Goal: Check status: Check status

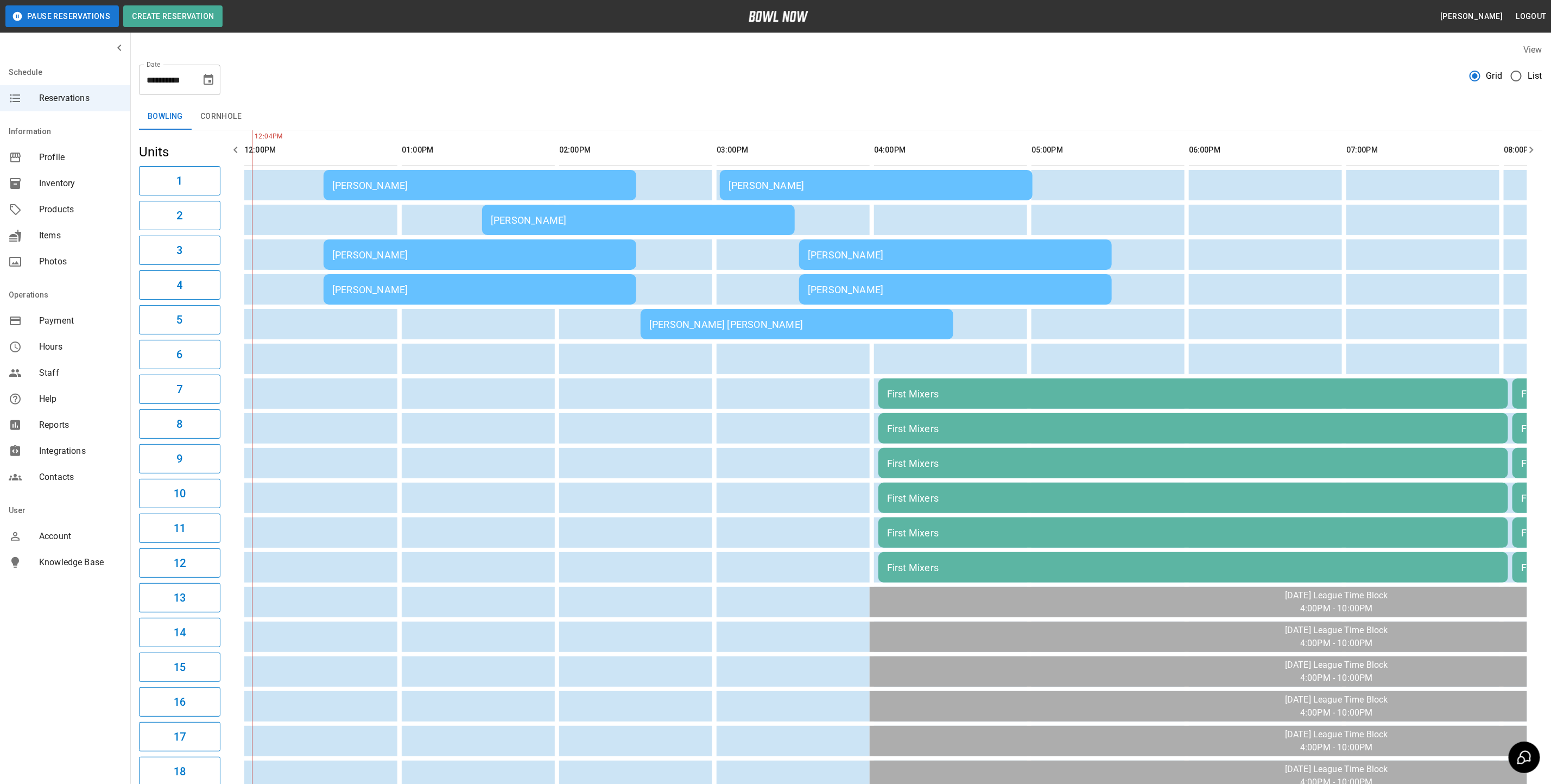
click at [307, 85] on div "**********" at bounding box center [841, 75] width 1403 height 39
click at [432, 186] on div "[PERSON_NAME]" at bounding box center [480, 185] width 296 height 12
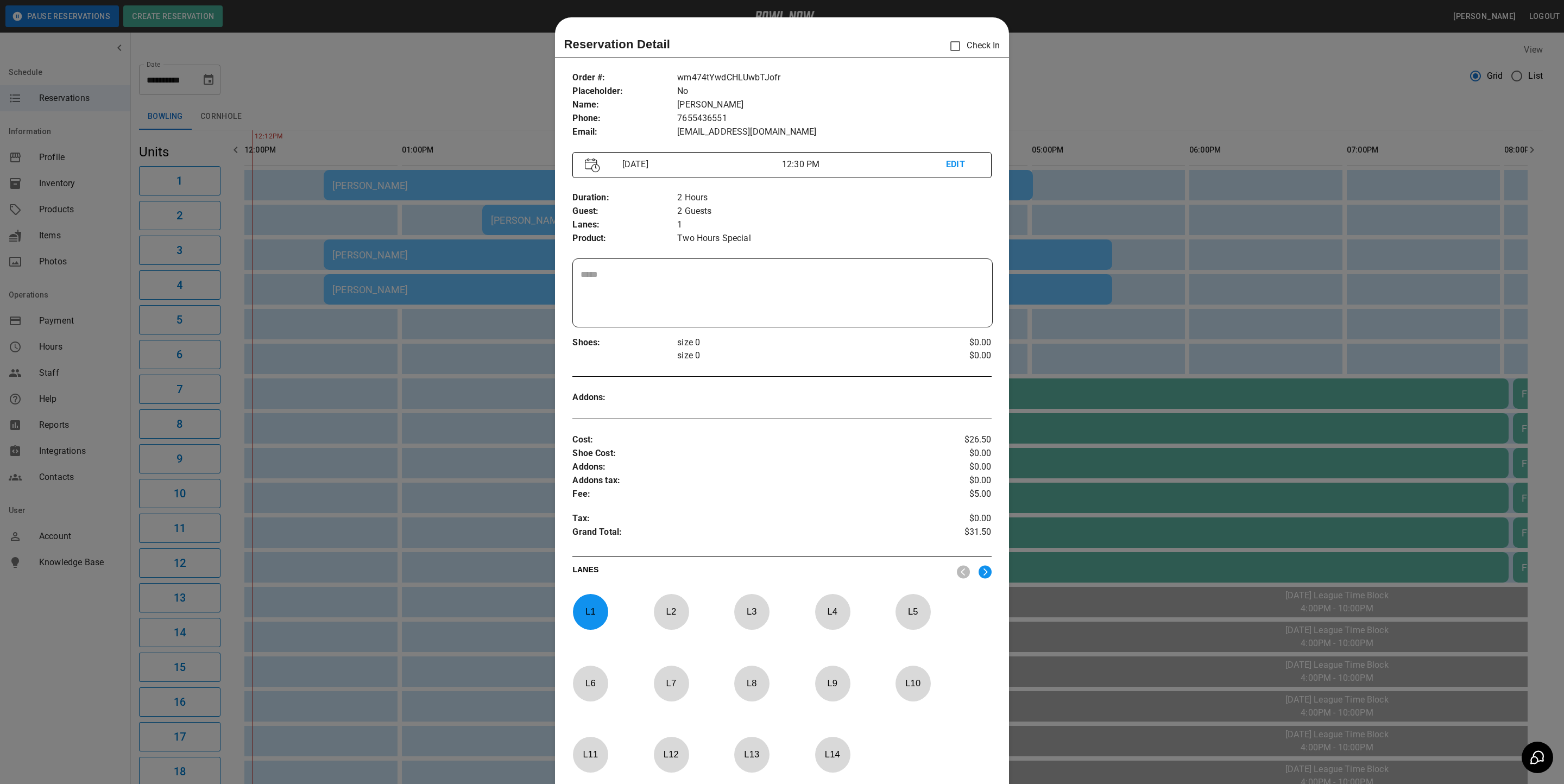
scroll to position [17, 0]
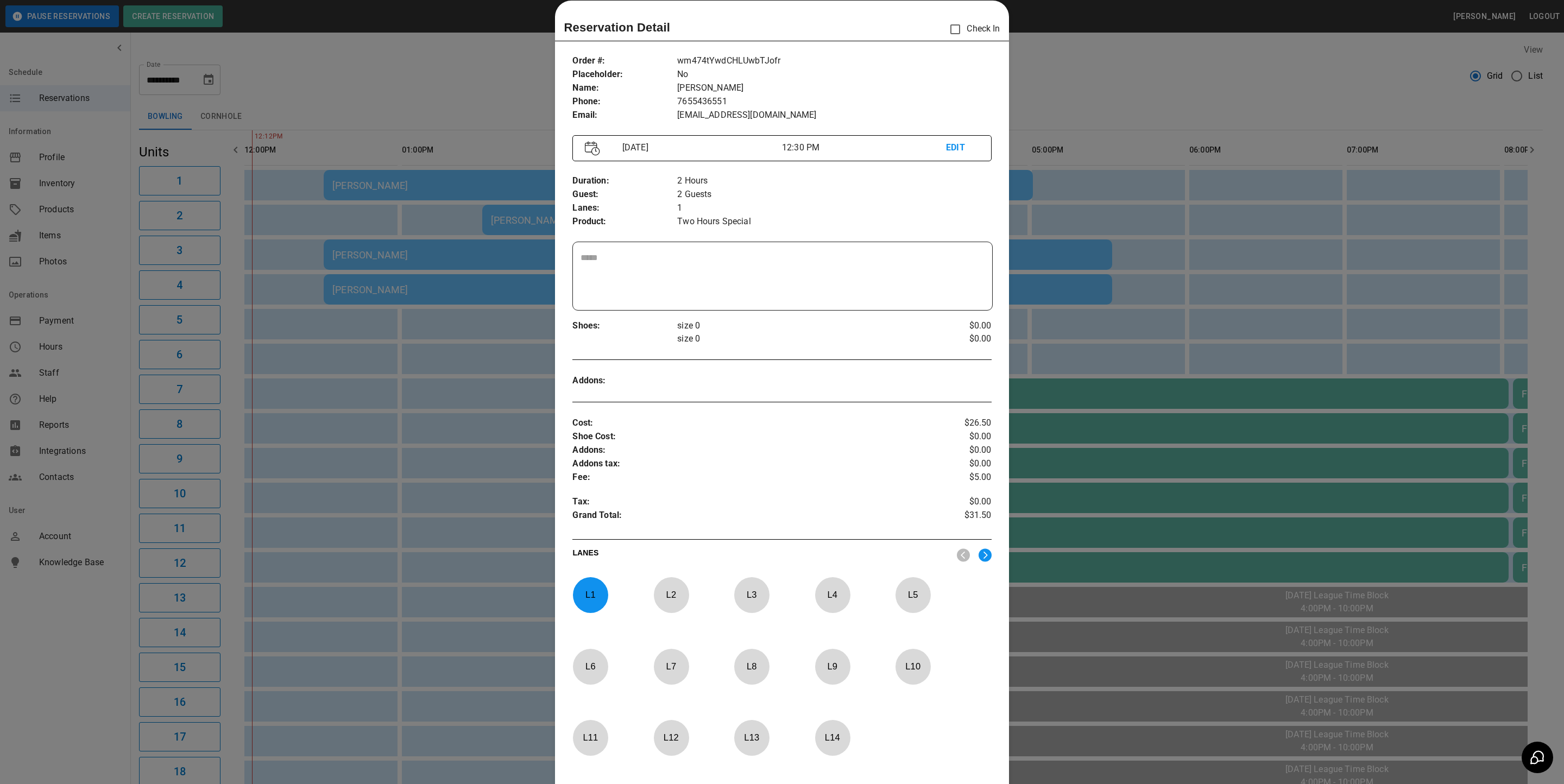
click at [385, 325] on div at bounding box center [782, 392] width 1564 height 784
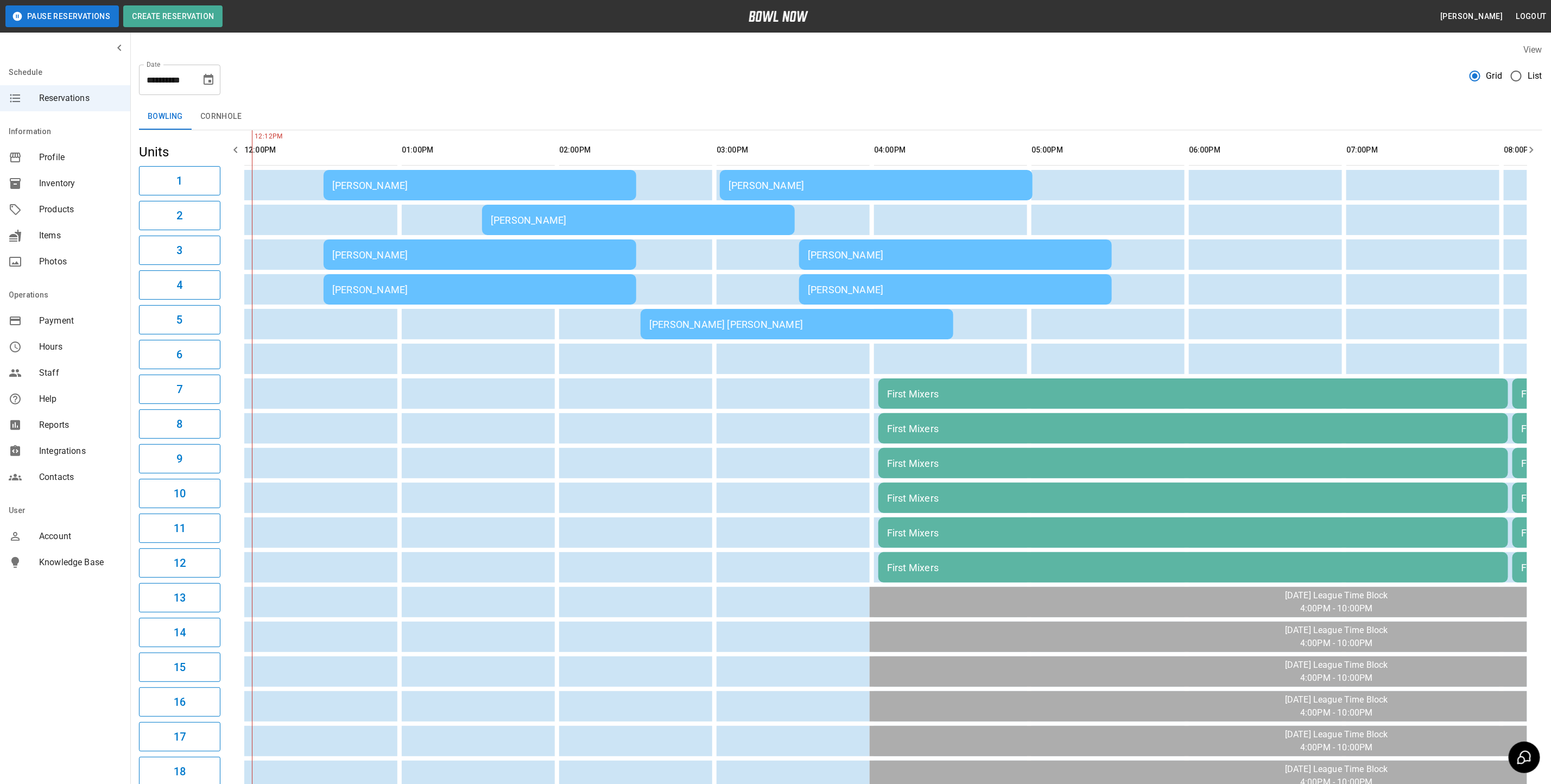
click at [411, 264] on td "[PERSON_NAME]" at bounding box center [480, 254] width 313 height 30
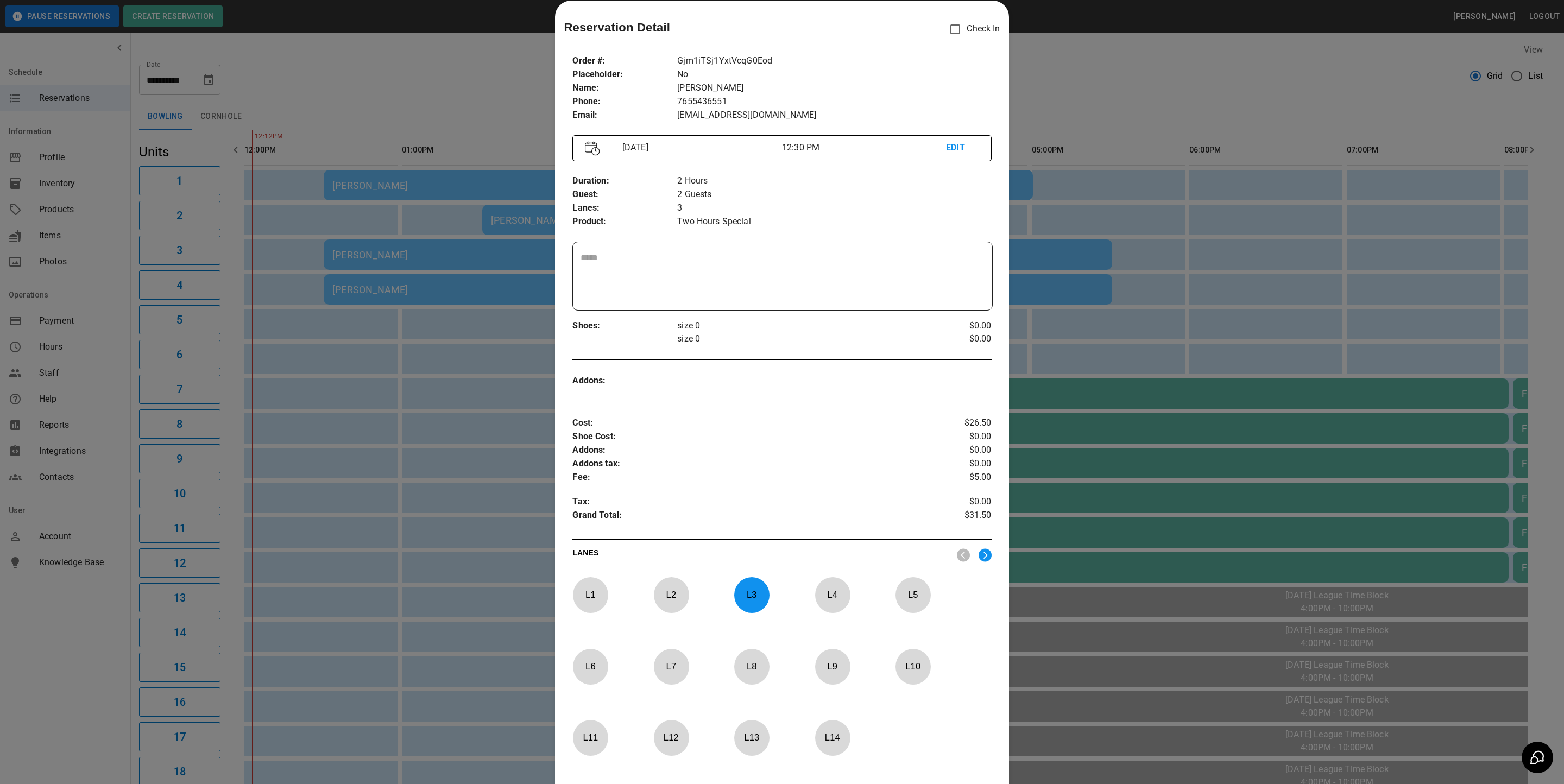
click at [355, 386] on div at bounding box center [782, 392] width 1564 height 784
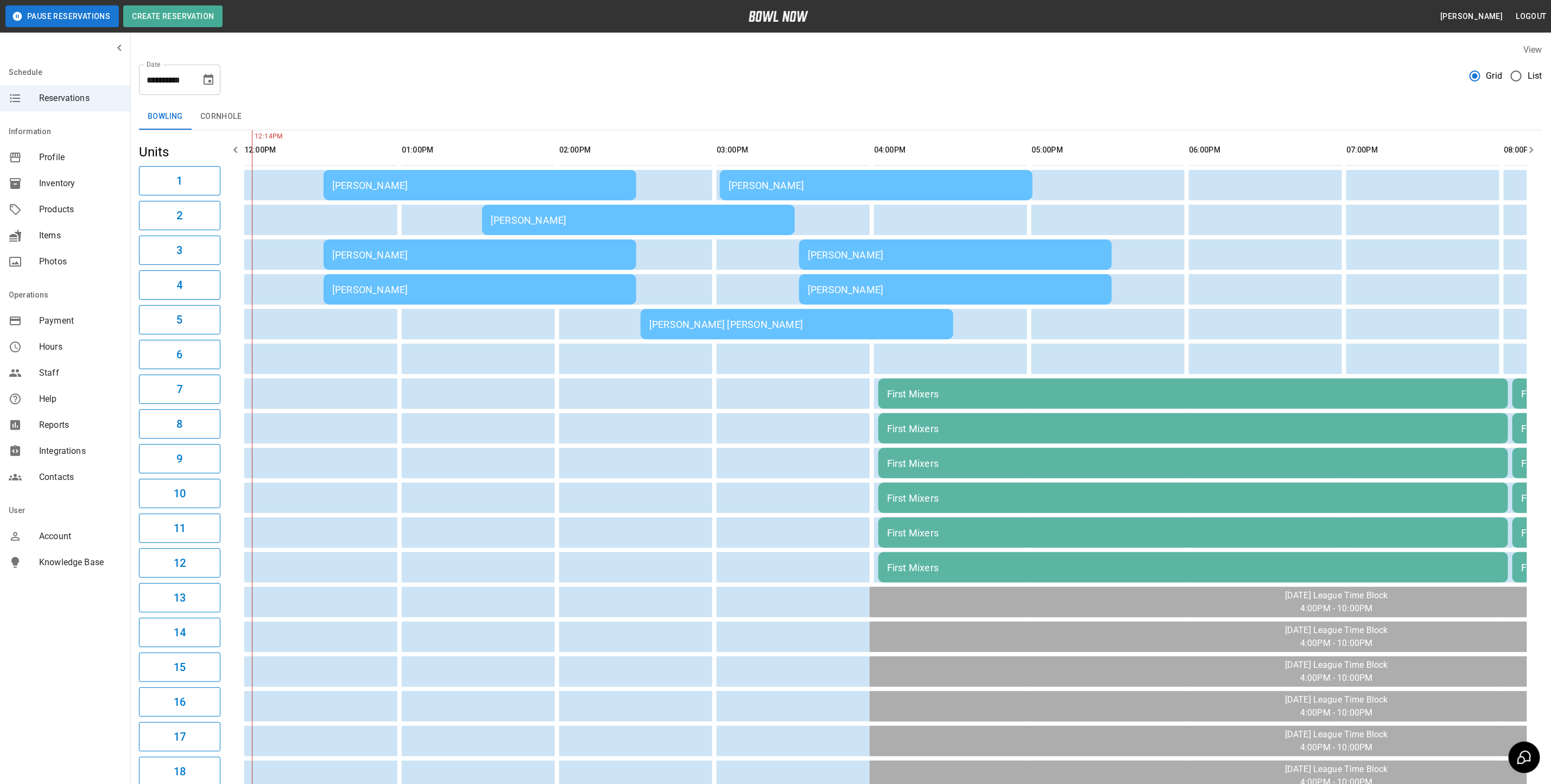
click at [449, 184] on div "[PERSON_NAME]" at bounding box center [480, 185] width 296 height 12
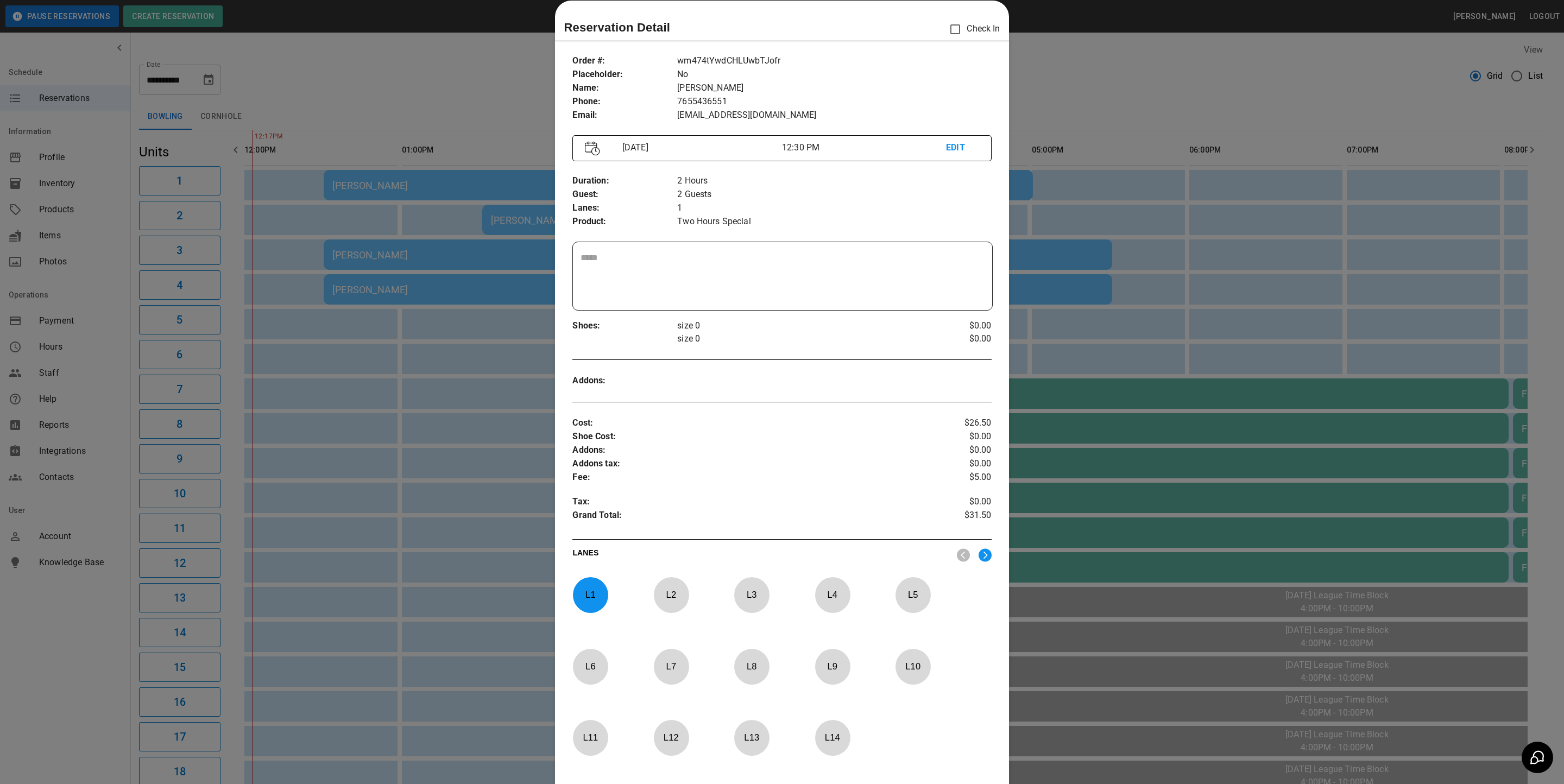
click at [1127, 104] on div at bounding box center [782, 392] width 1564 height 784
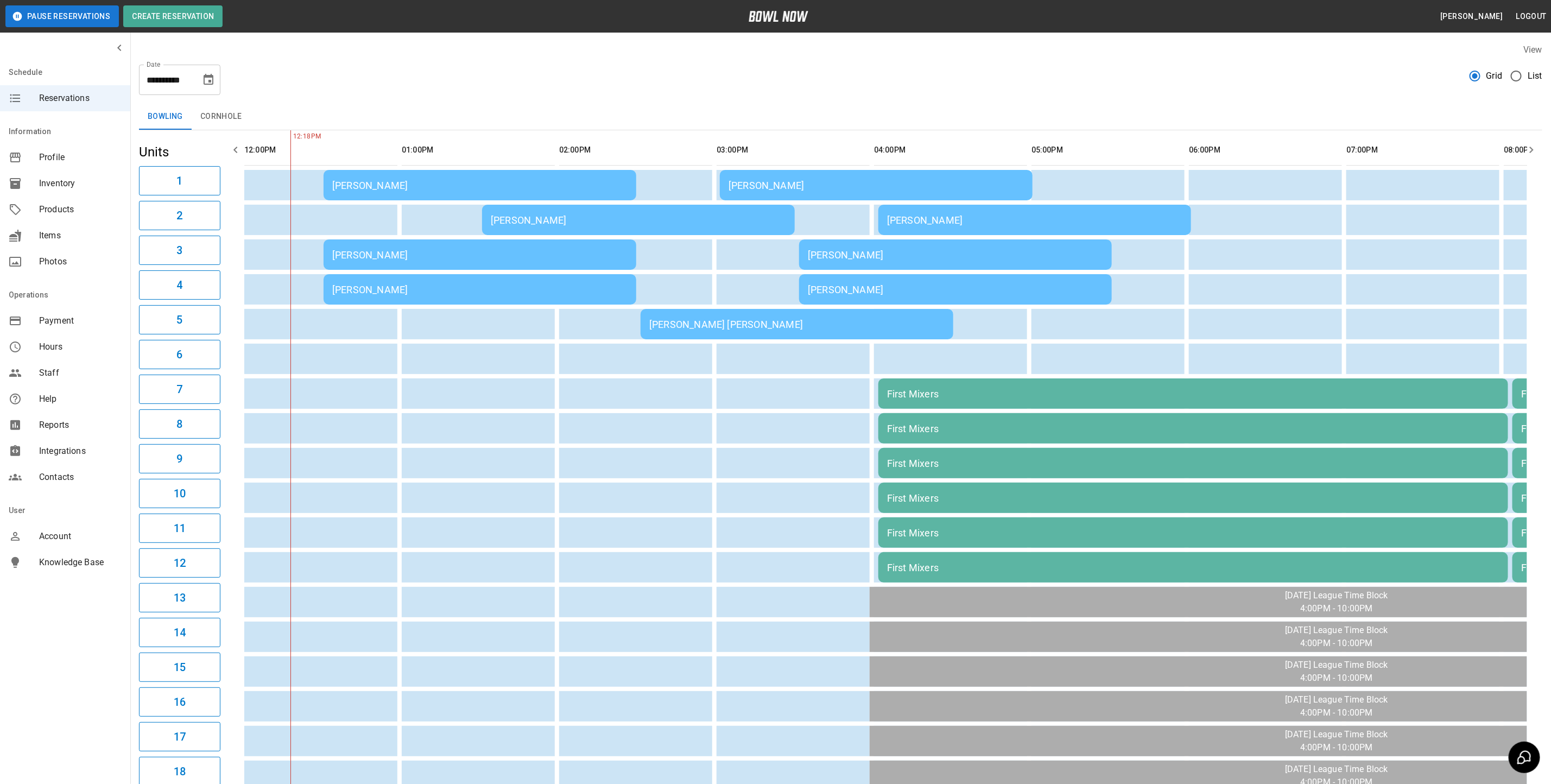
click at [406, 184] on div "[PERSON_NAME]" at bounding box center [480, 185] width 296 height 12
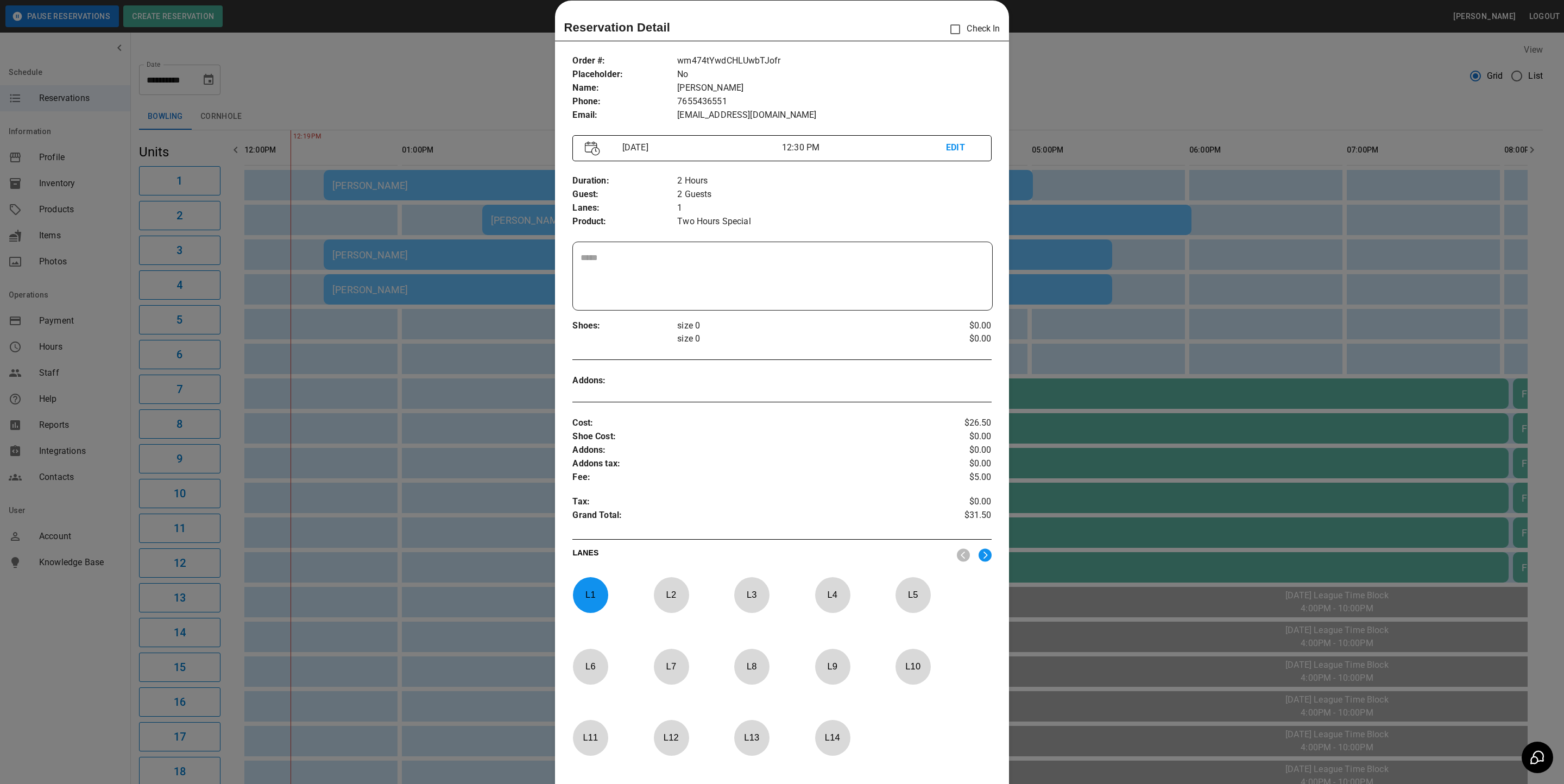
click at [449, 122] on div at bounding box center [782, 392] width 1564 height 784
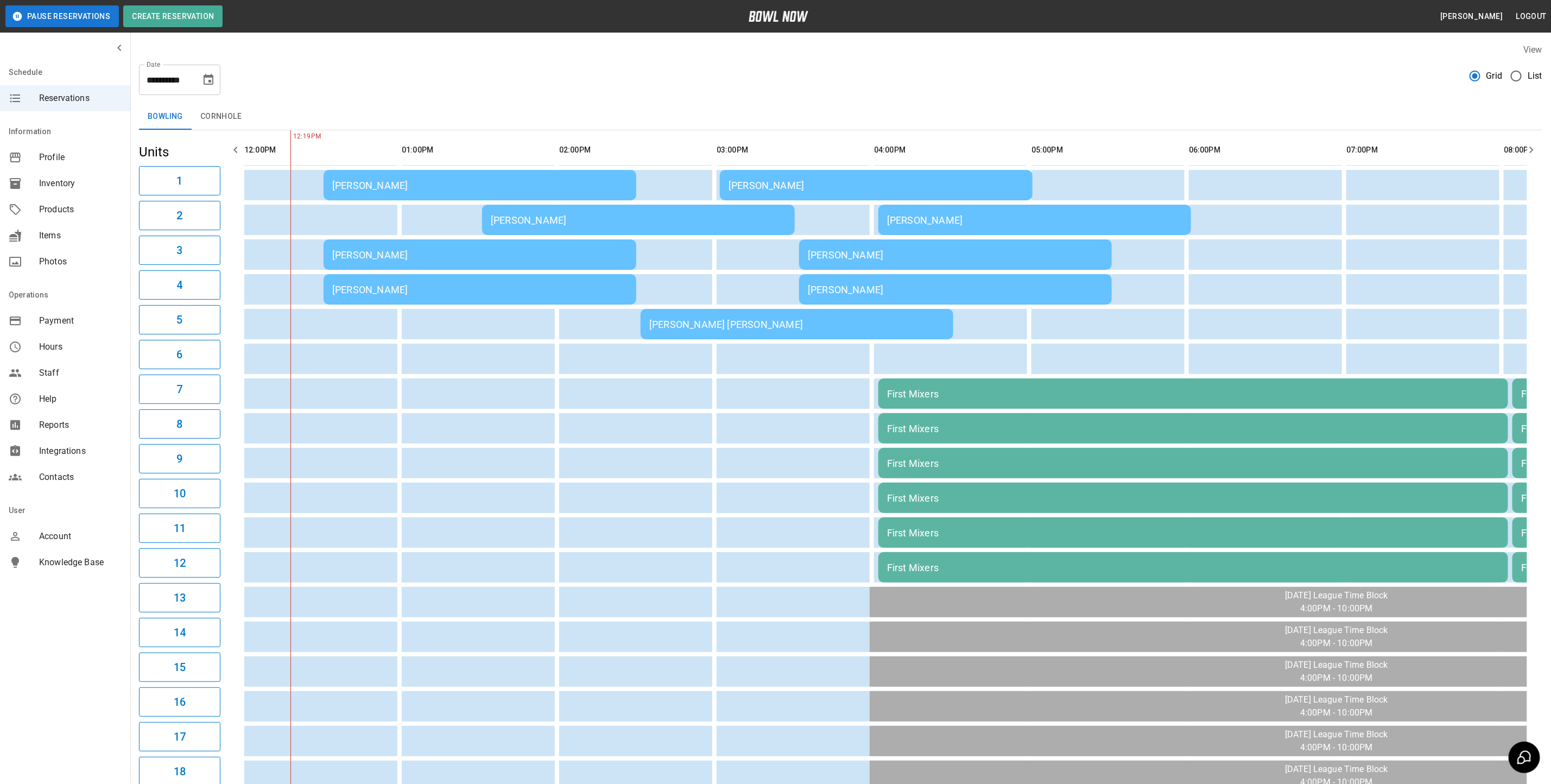
click at [402, 183] on div "[PERSON_NAME]" at bounding box center [480, 185] width 296 height 12
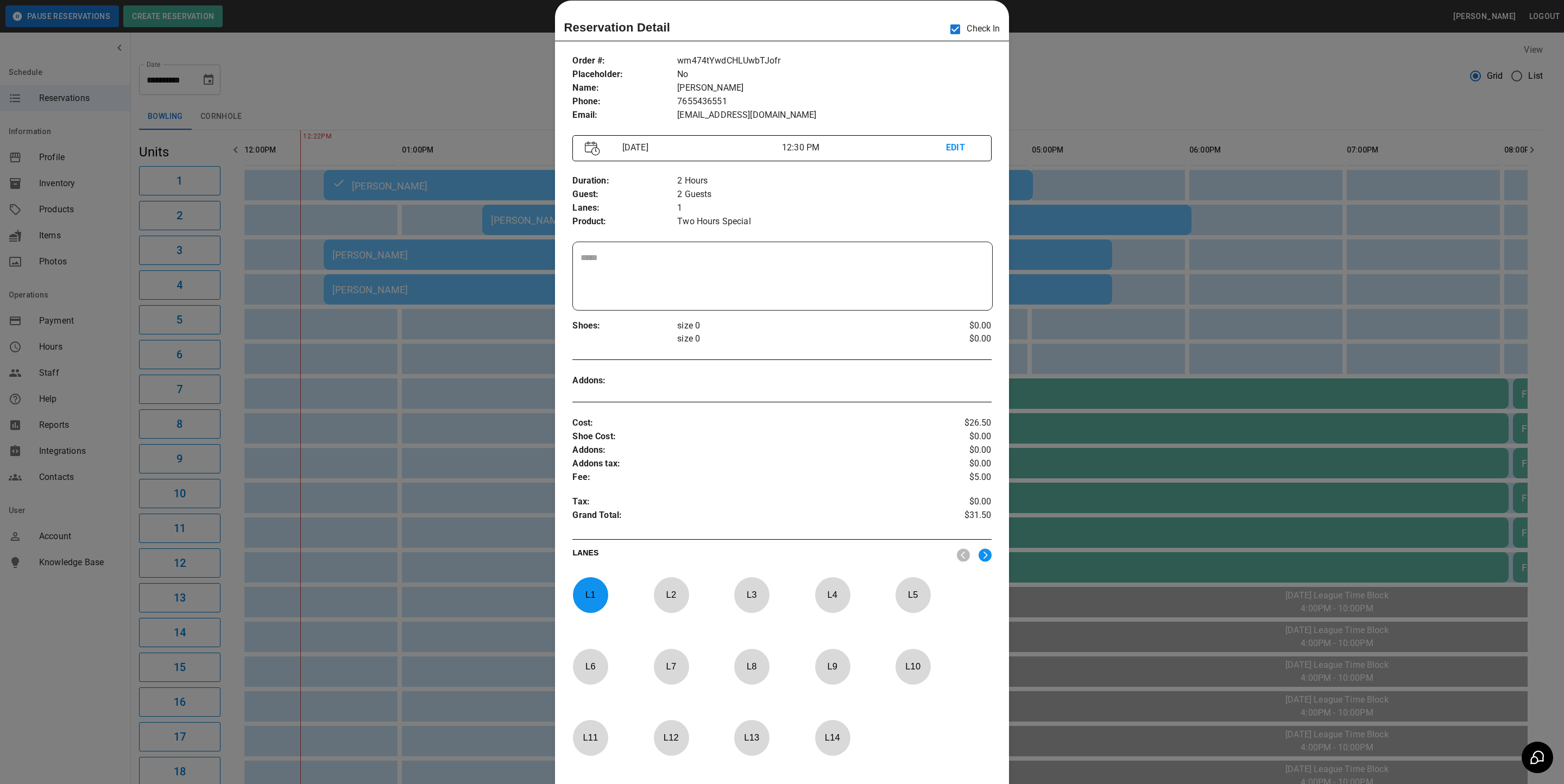
click at [1090, 83] on div at bounding box center [782, 392] width 1564 height 784
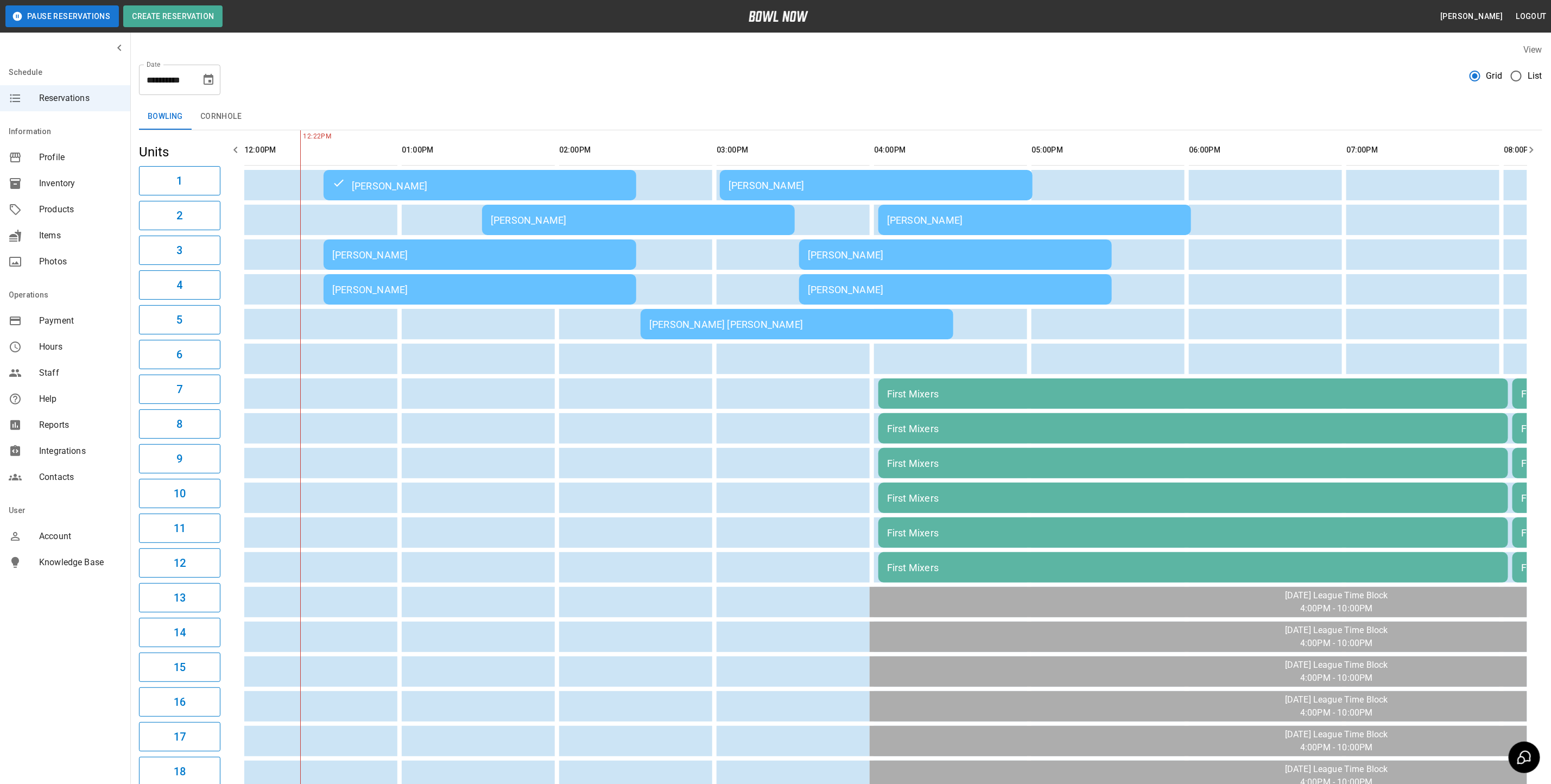
click at [422, 289] on div "[PERSON_NAME]" at bounding box center [480, 289] width 296 height 12
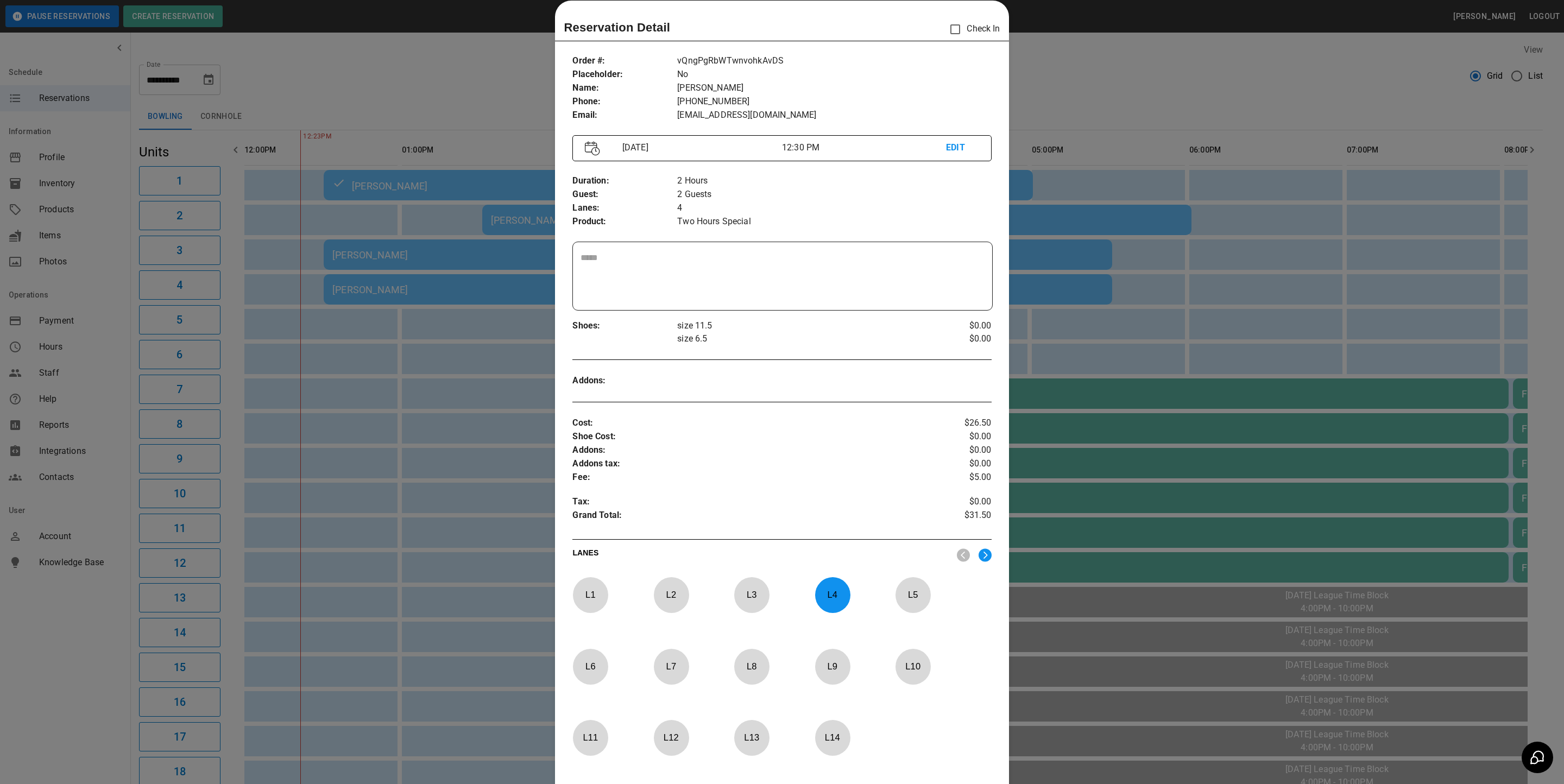
click at [1321, 225] on div at bounding box center [782, 392] width 1564 height 784
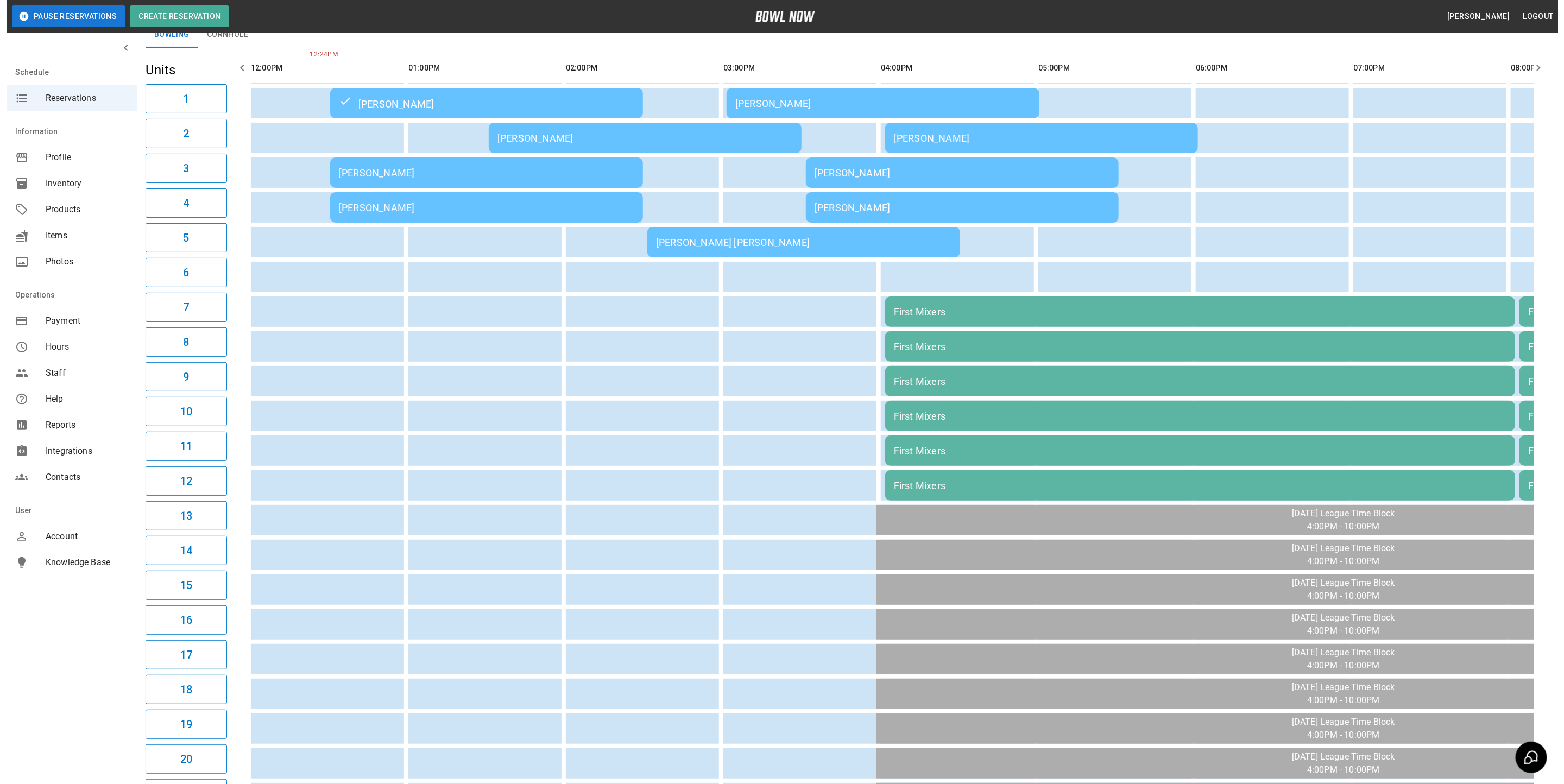
scroll to position [12, 0]
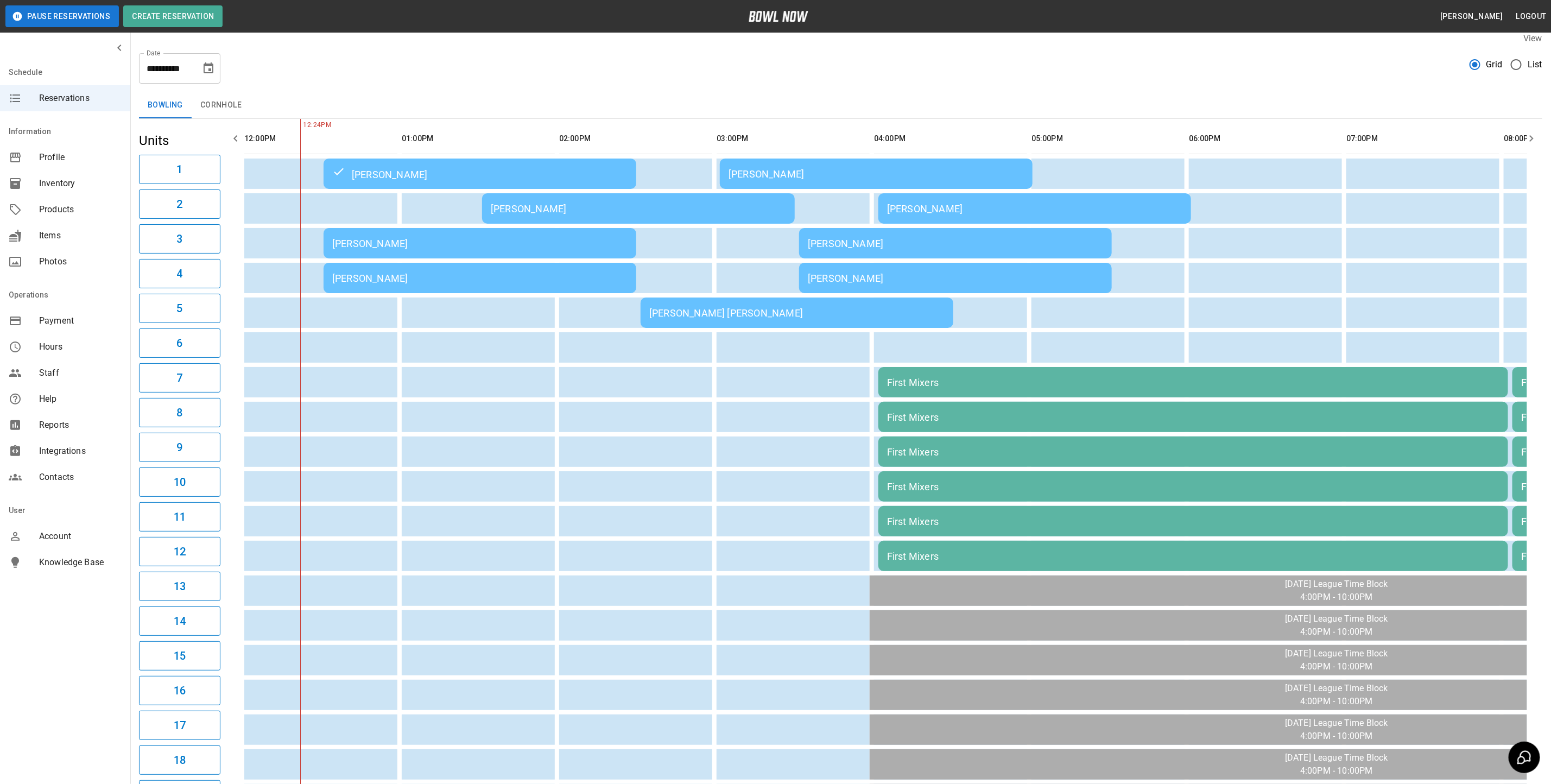
click at [368, 279] on div "[PERSON_NAME]" at bounding box center [480, 278] width 296 height 12
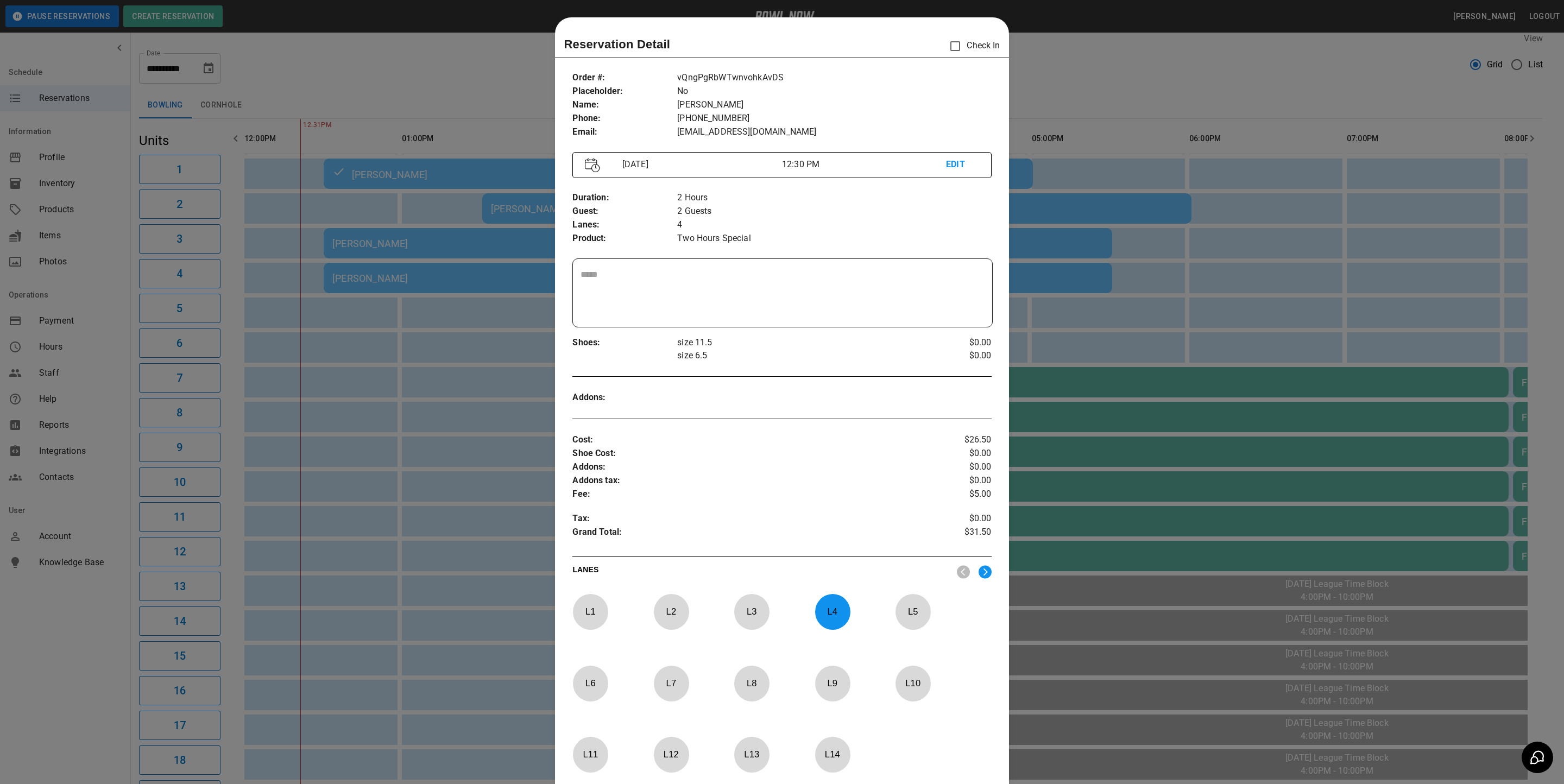
scroll to position [17, 0]
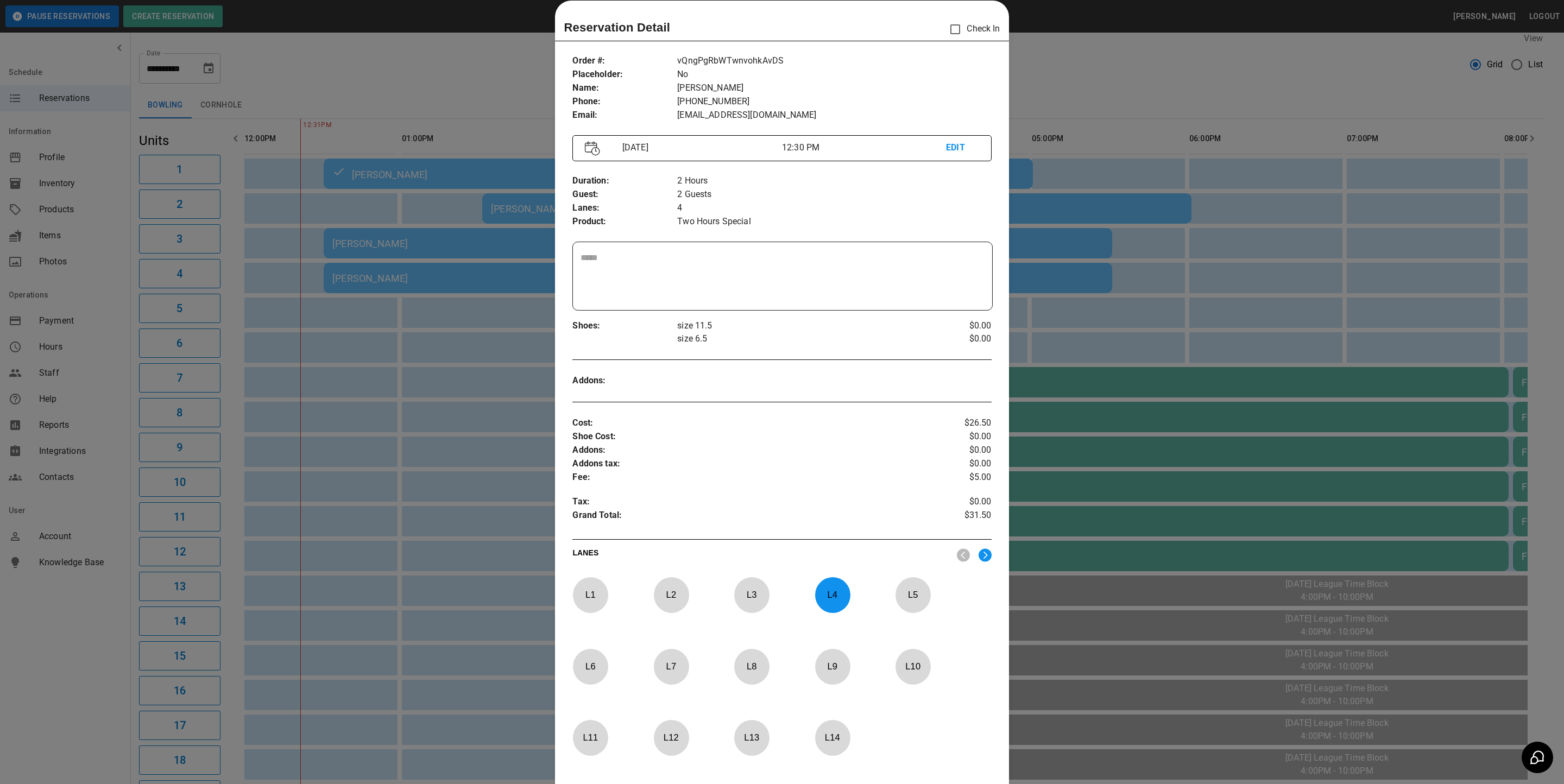
click at [1110, 72] on div at bounding box center [782, 392] width 1564 height 784
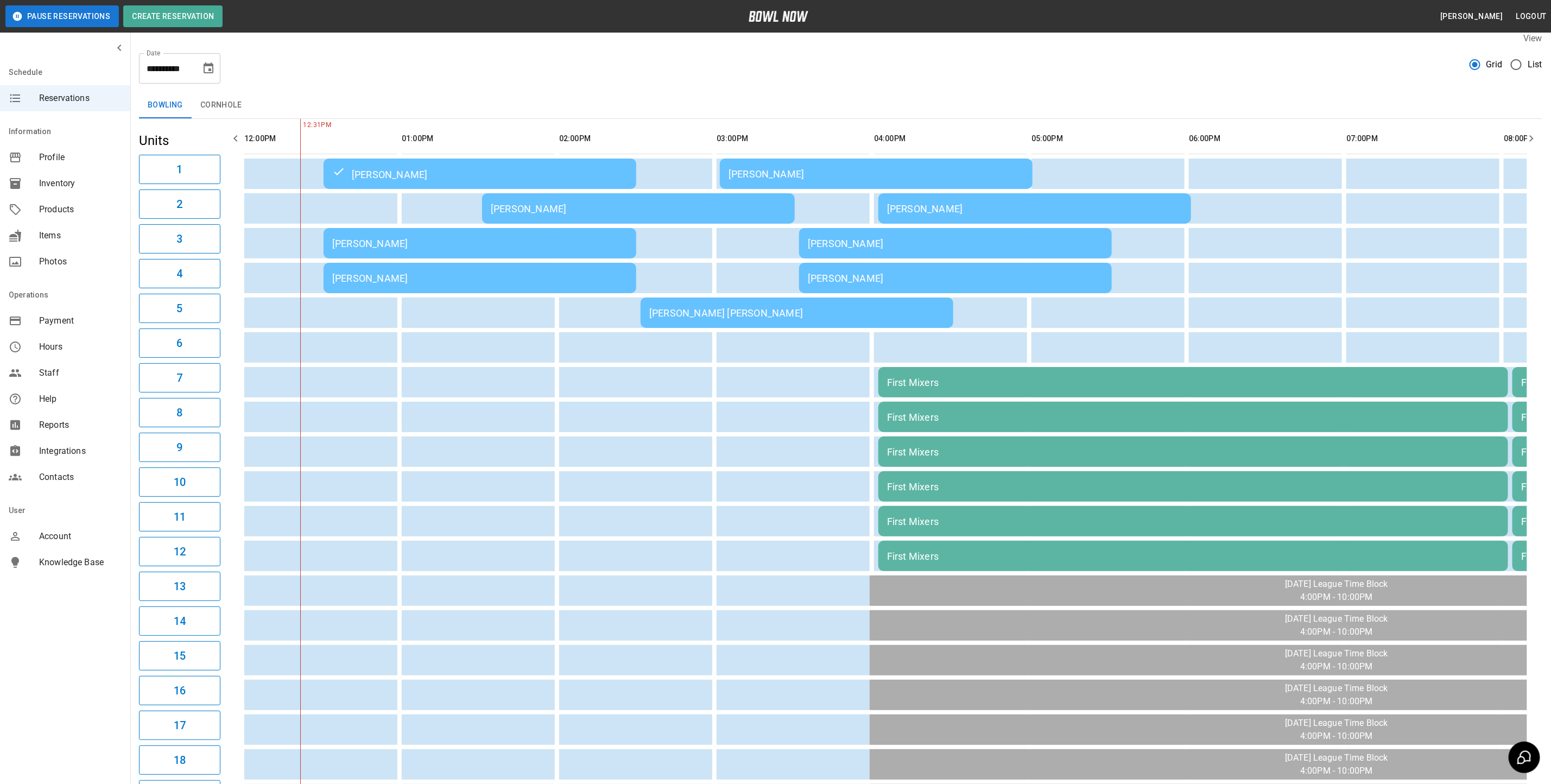
click at [367, 279] on div "[PERSON_NAME]" at bounding box center [480, 278] width 296 height 12
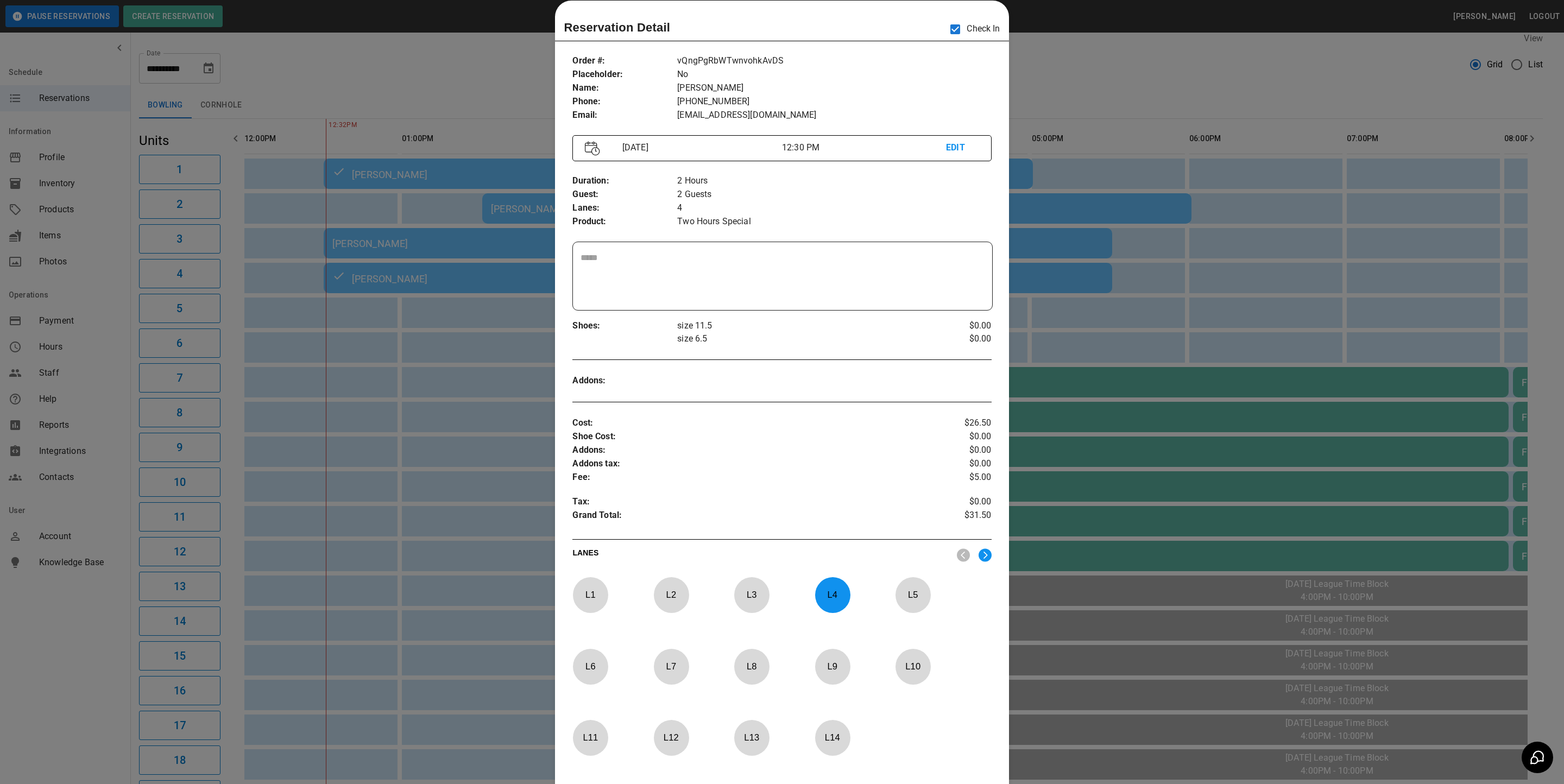
click at [1071, 81] on div at bounding box center [782, 392] width 1564 height 784
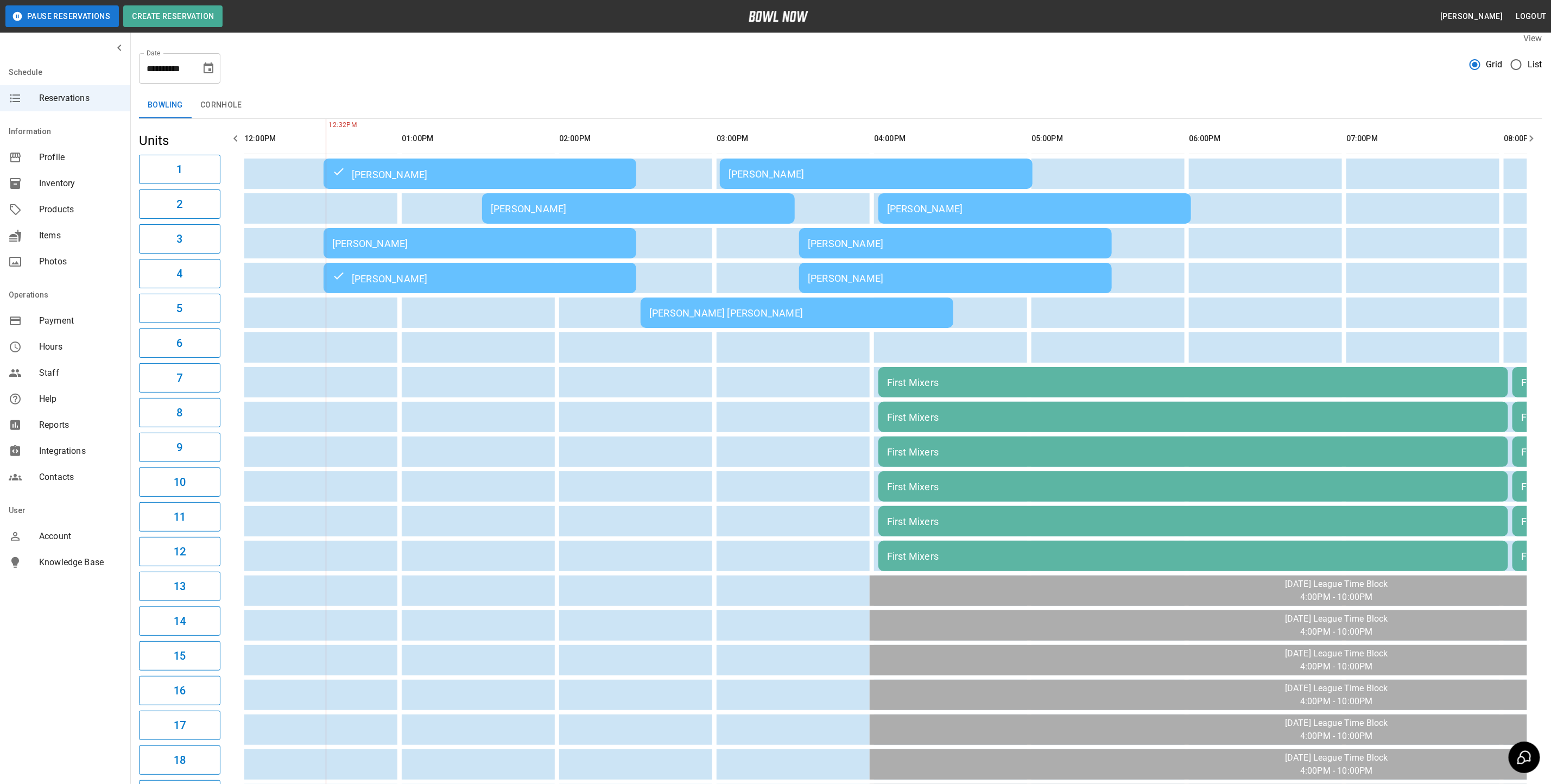
click at [377, 242] on div "[PERSON_NAME]" at bounding box center [480, 243] width 296 height 12
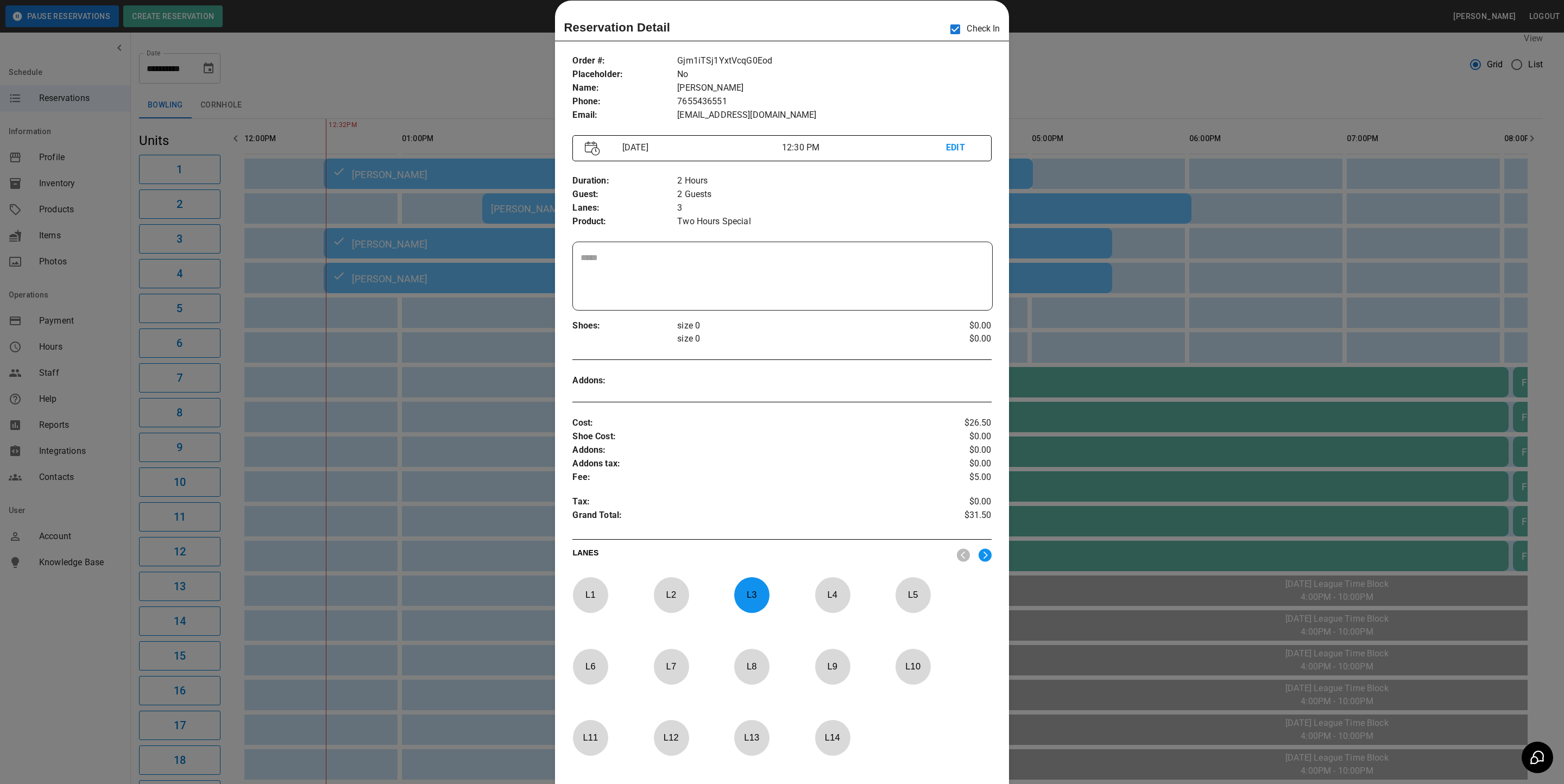
click at [1082, 80] on div at bounding box center [782, 392] width 1564 height 784
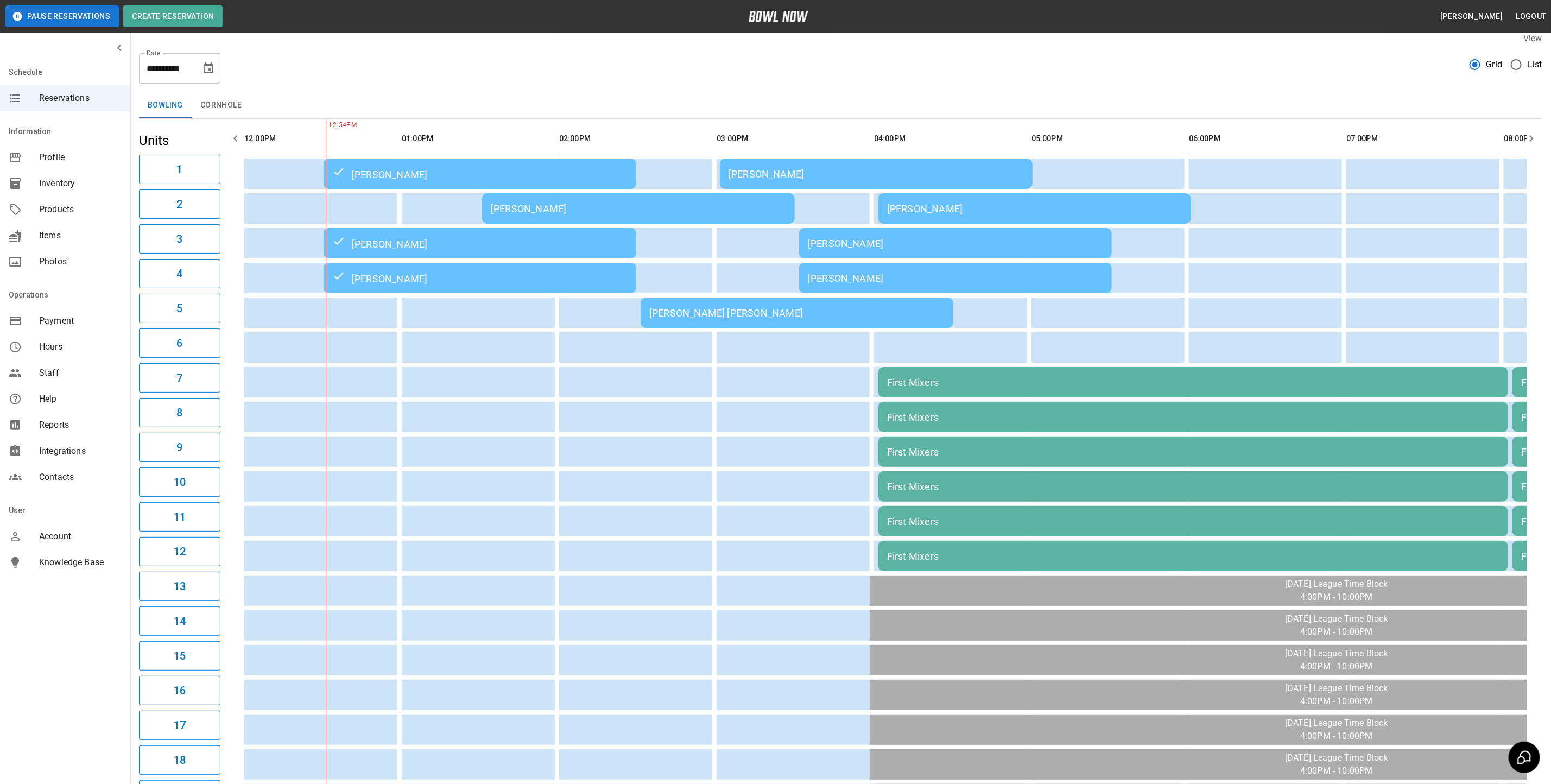
click at [682, 212] on div "[PERSON_NAME]" at bounding box center [639, 209] width 296 height 12
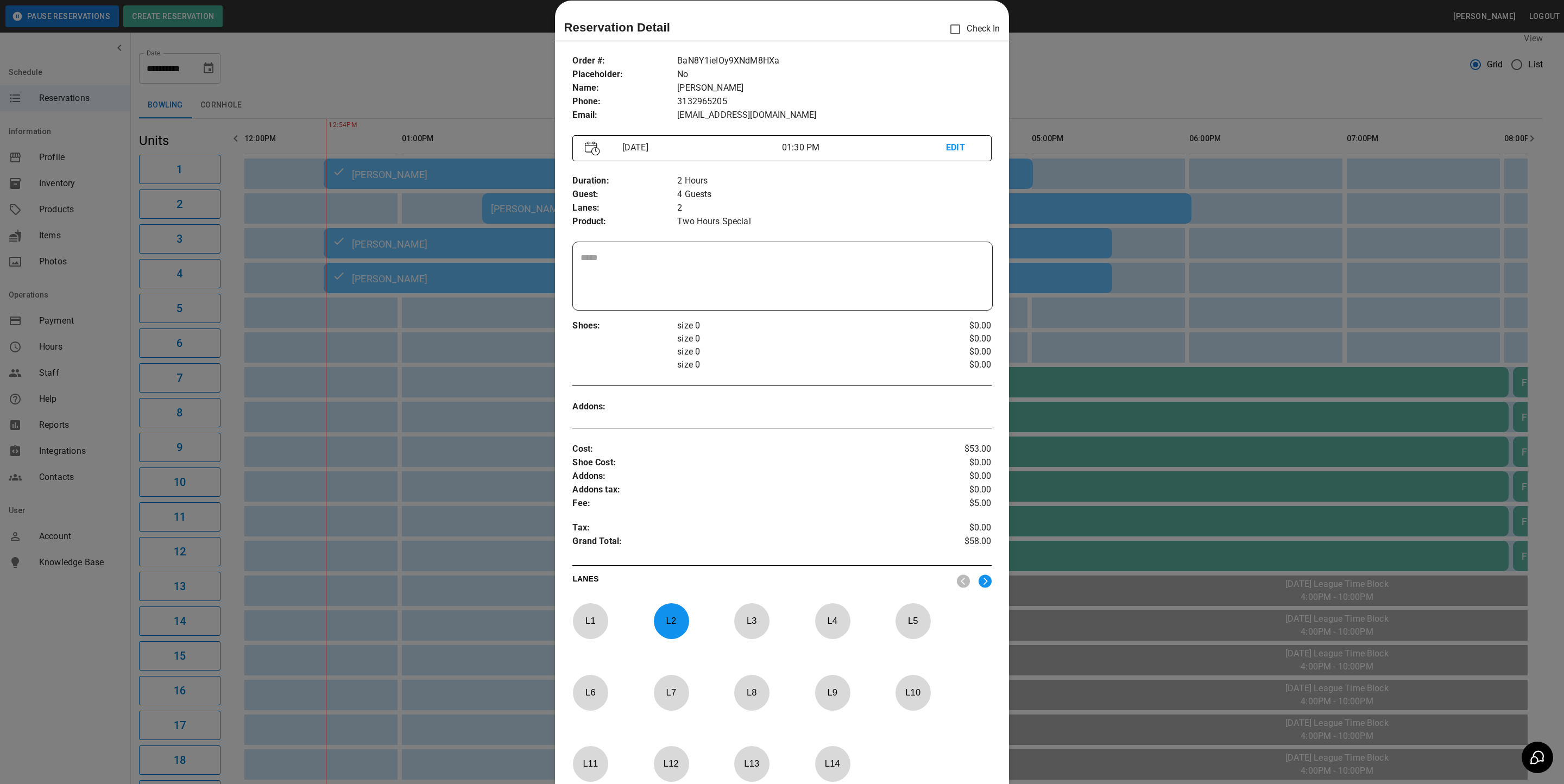
click at [392, 438] on div at bounding box center [782, 392] width 1564 height 784
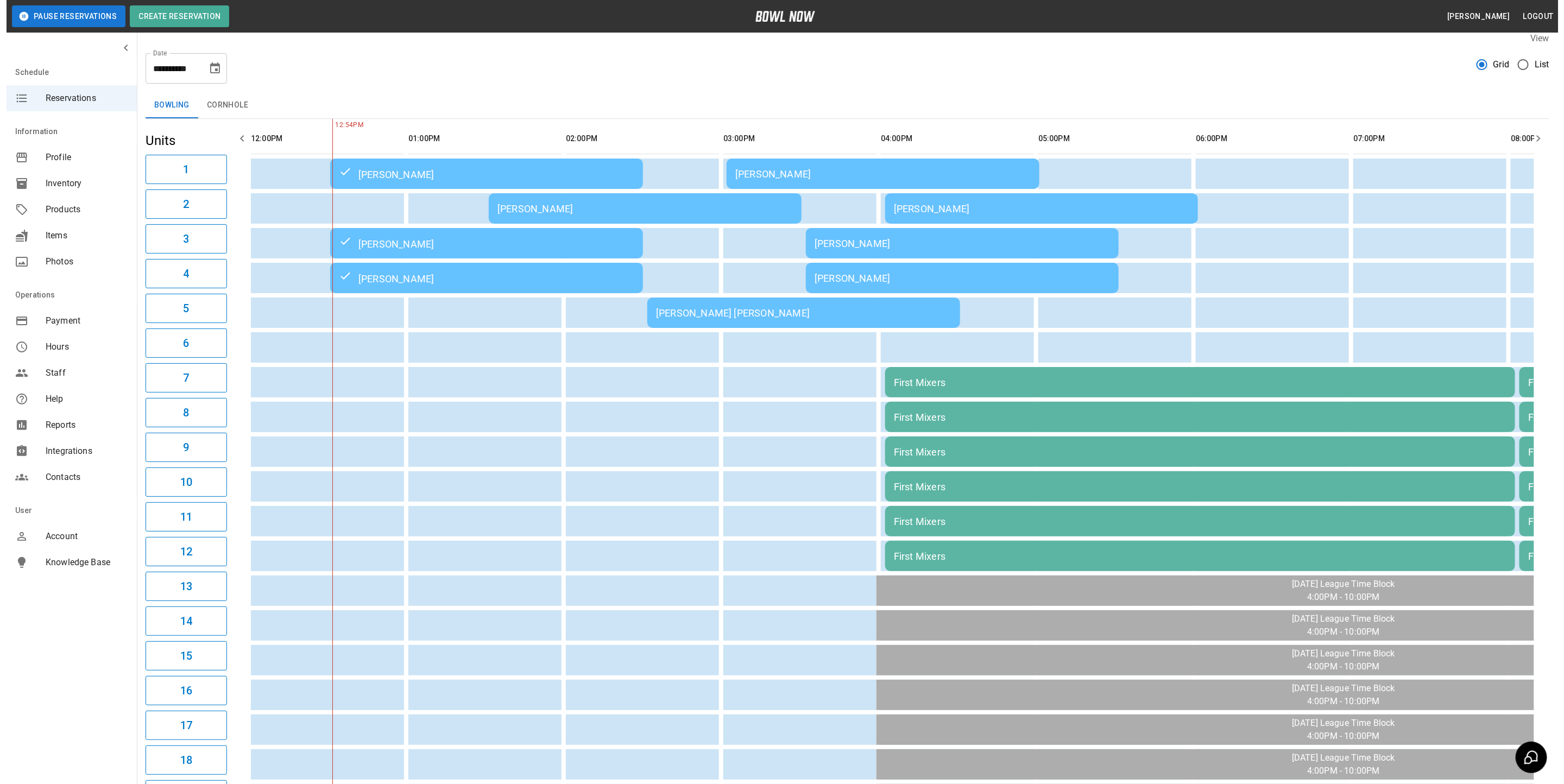
scroll to position [0, 0]
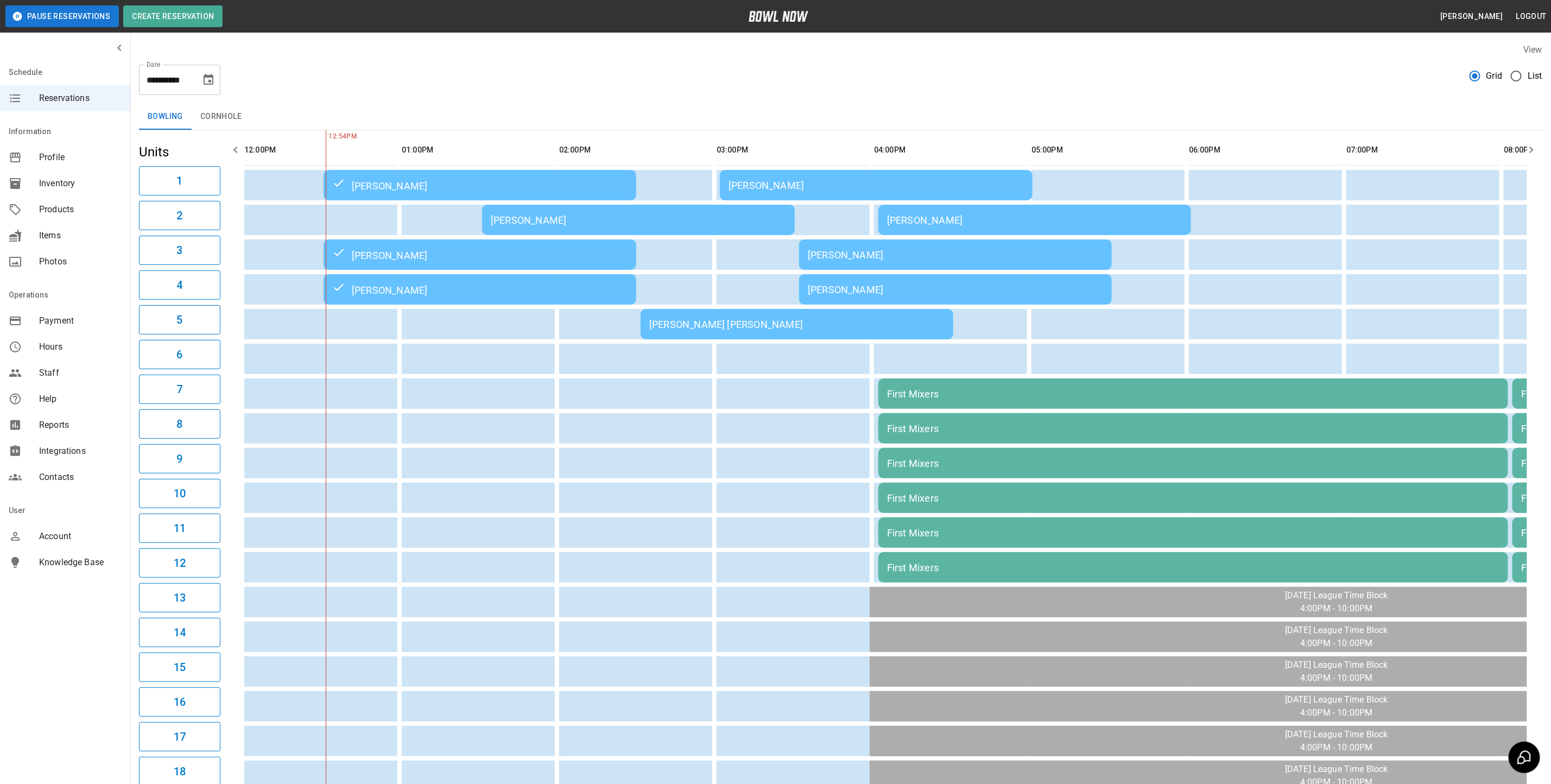
click at [526, 218] on div "[PERSON_NAME]" at bounding box center [639, 220] width 296 height 12
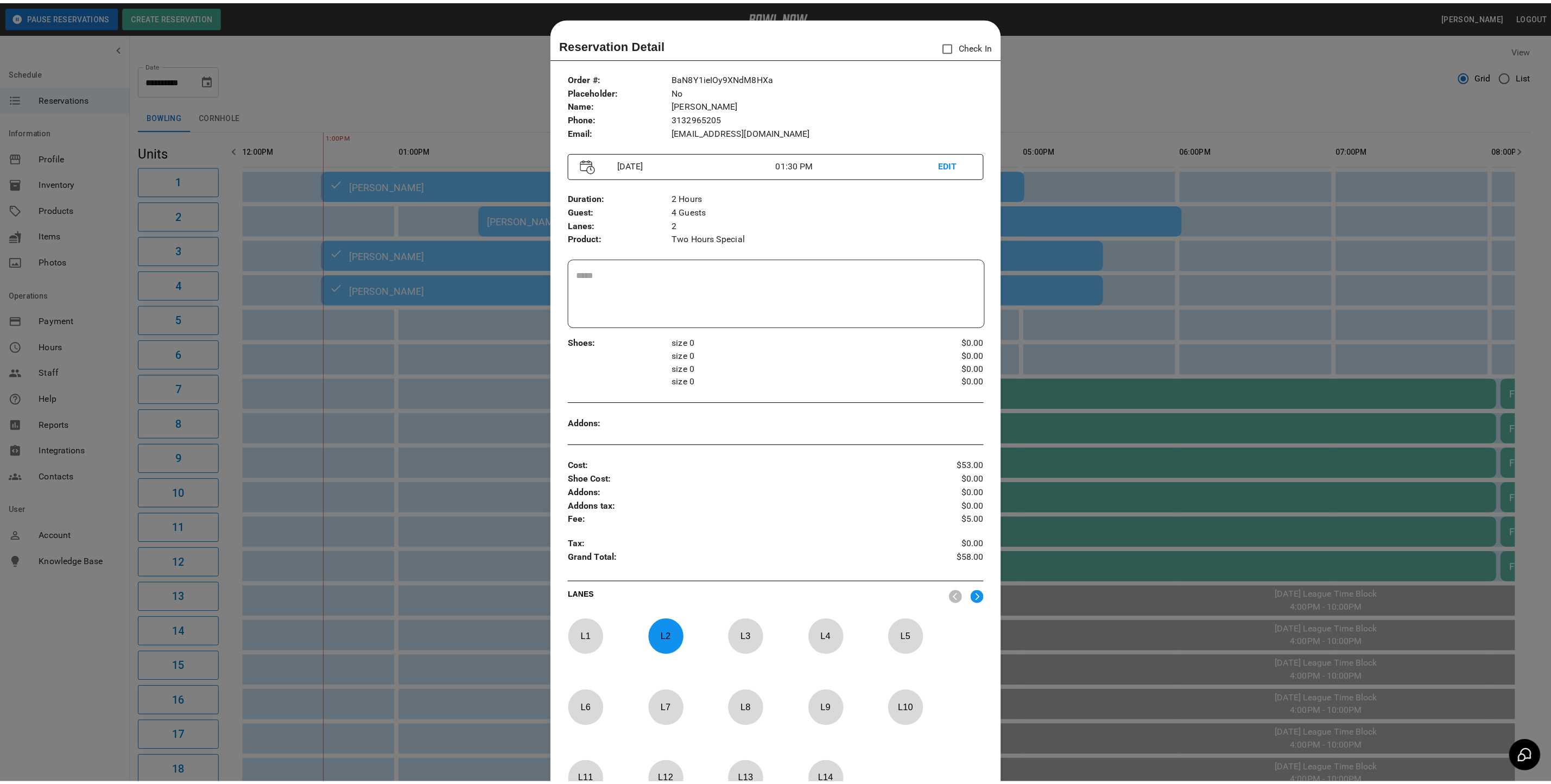
scroll to position [17, 0]
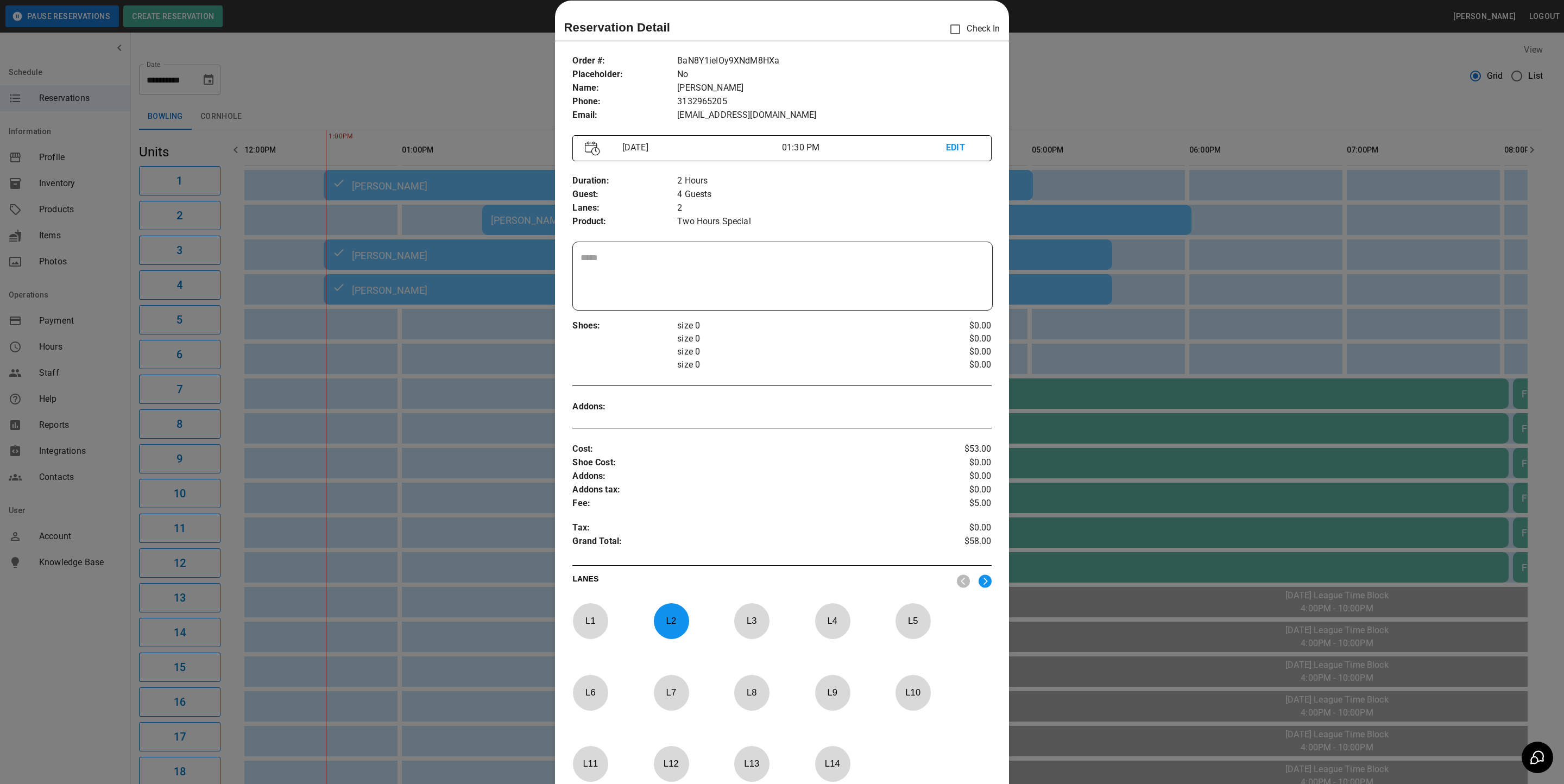
click at [1245, 111] on div at bounding box center [782, 392] width 1564 height 784
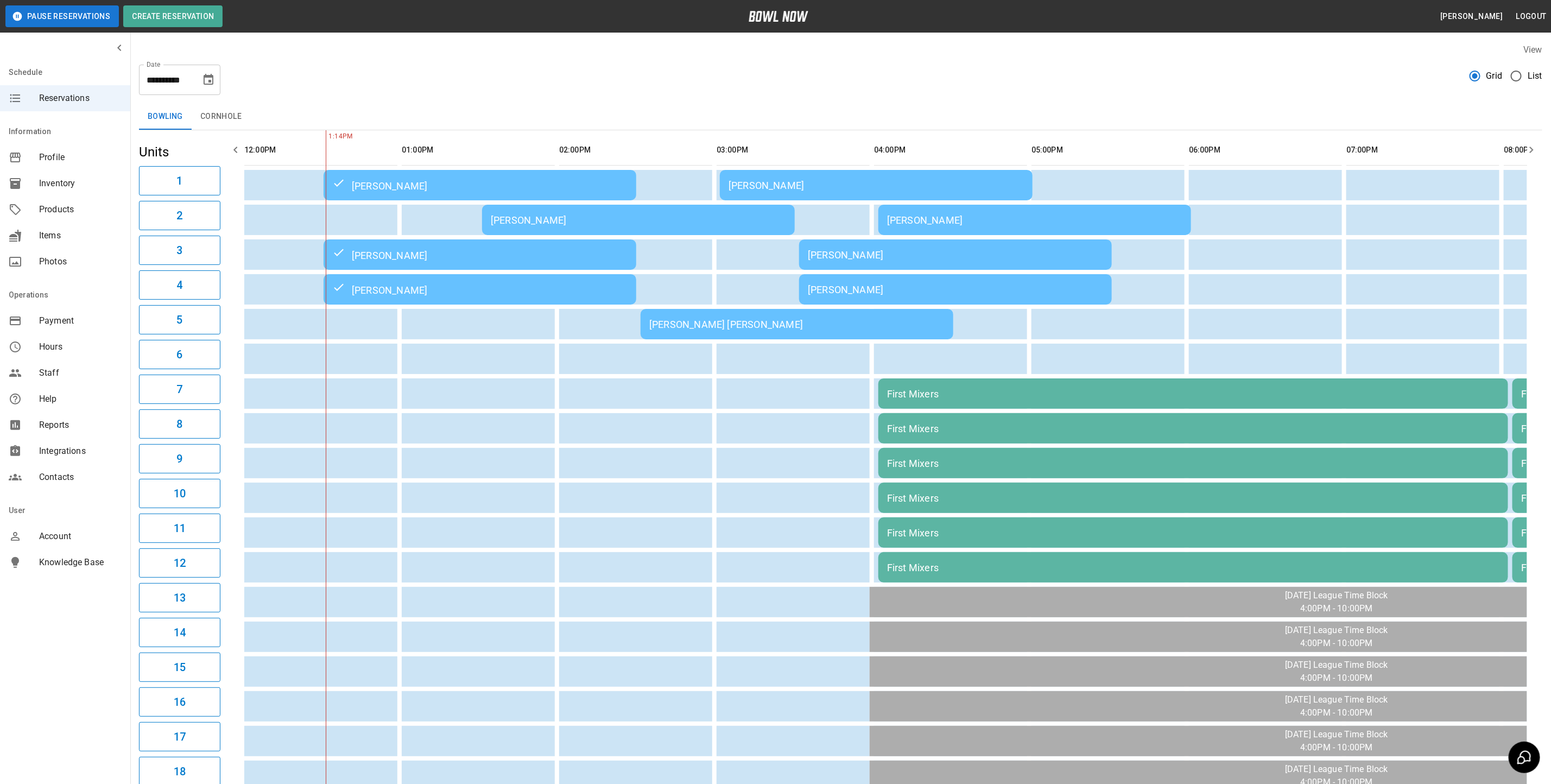
click at [207, 79] on icon "Choose date, selected date is Sep 14, 2025" at bounding box center [208, 79] width 13 height 13
click at [209, 197] on button "19" at bounding box center [209, 198] width 19 height 19
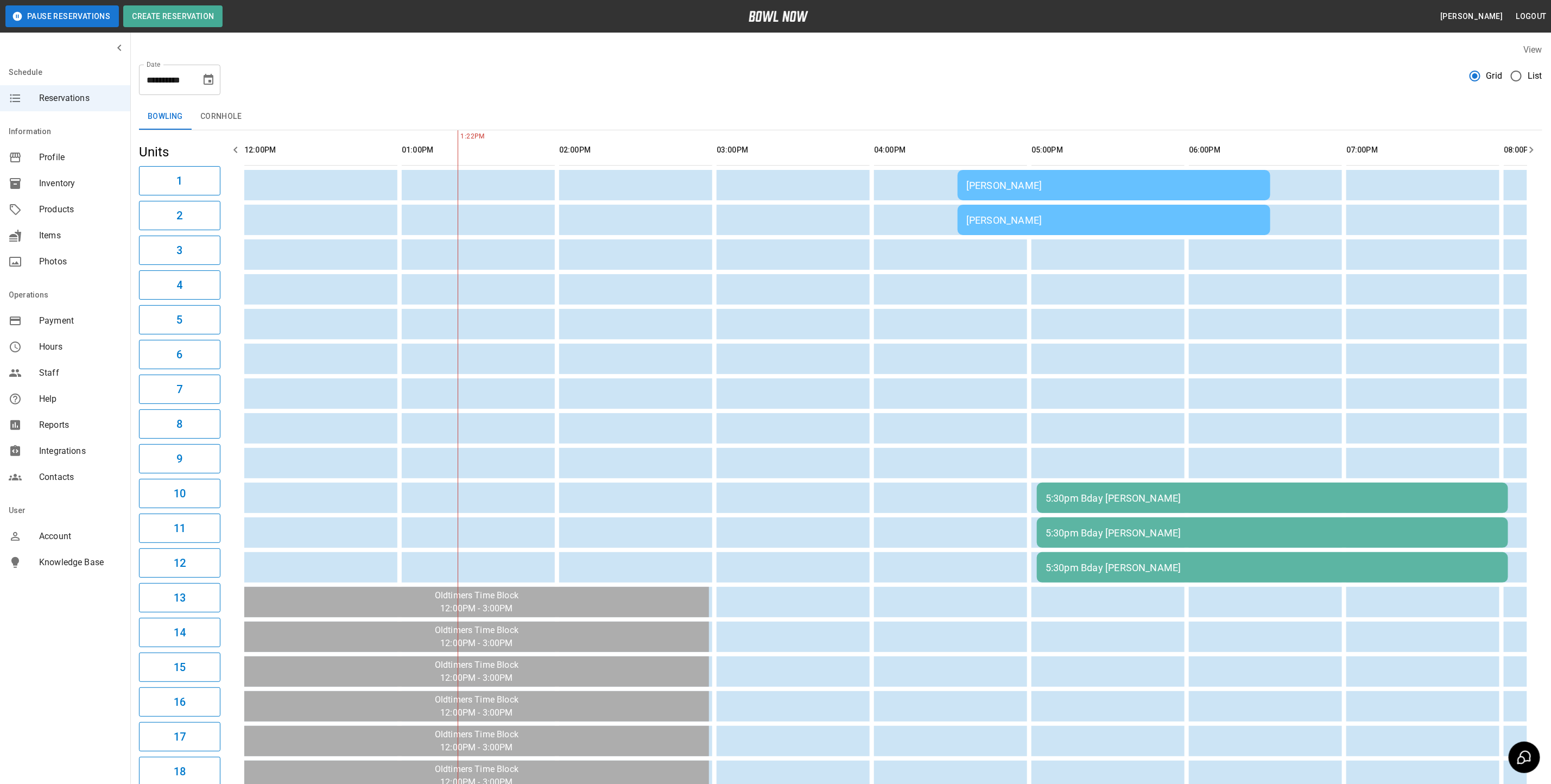
scroll to position [0, 157]
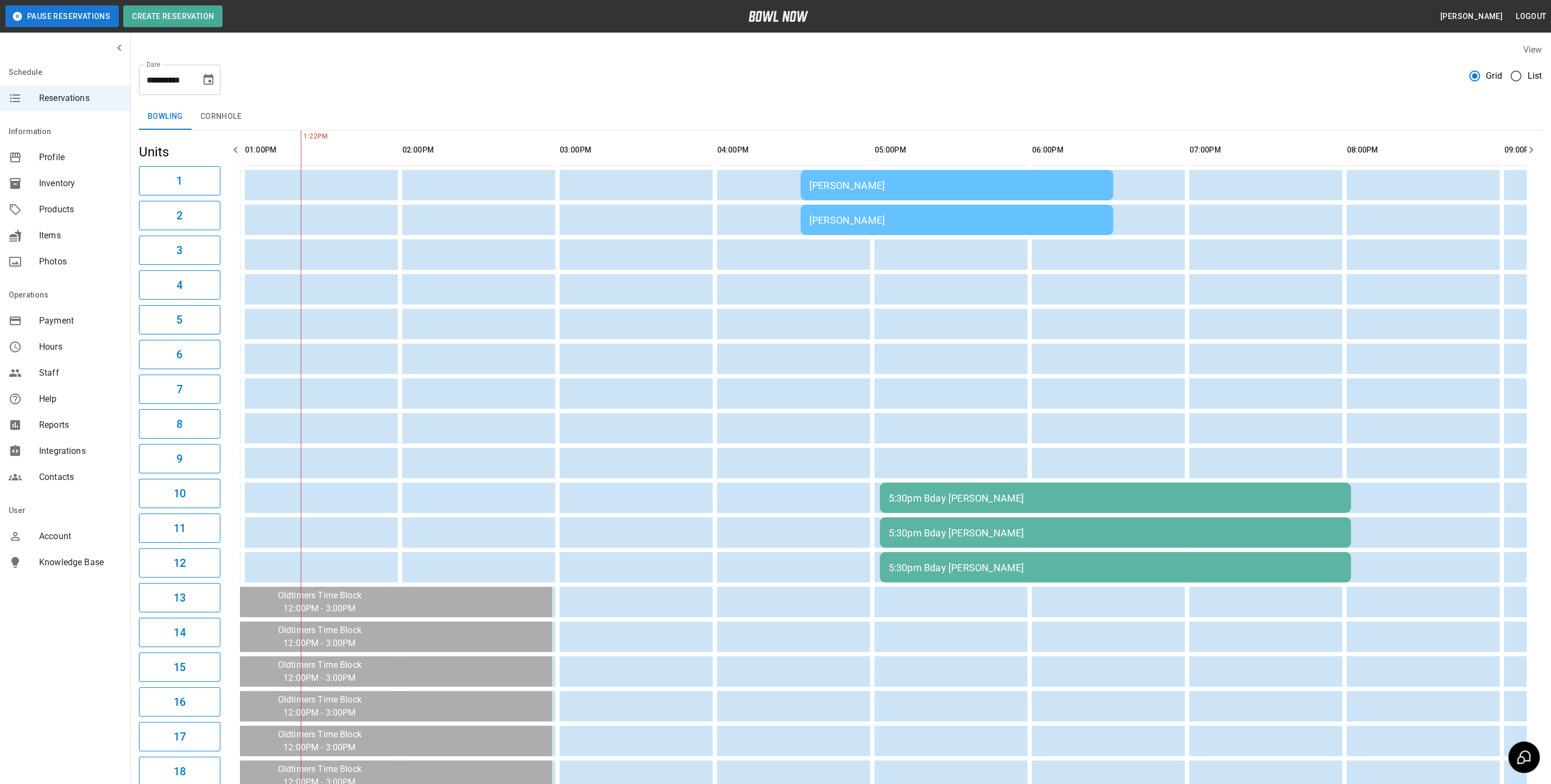
click at [209, 87] on button "Choose date, selected date is Sep 19, 2025" at bounding box center [209, 80] width 22 height 22
click at [121, 197] on button "15" at bounding box center [123, 198] width 19 height 19
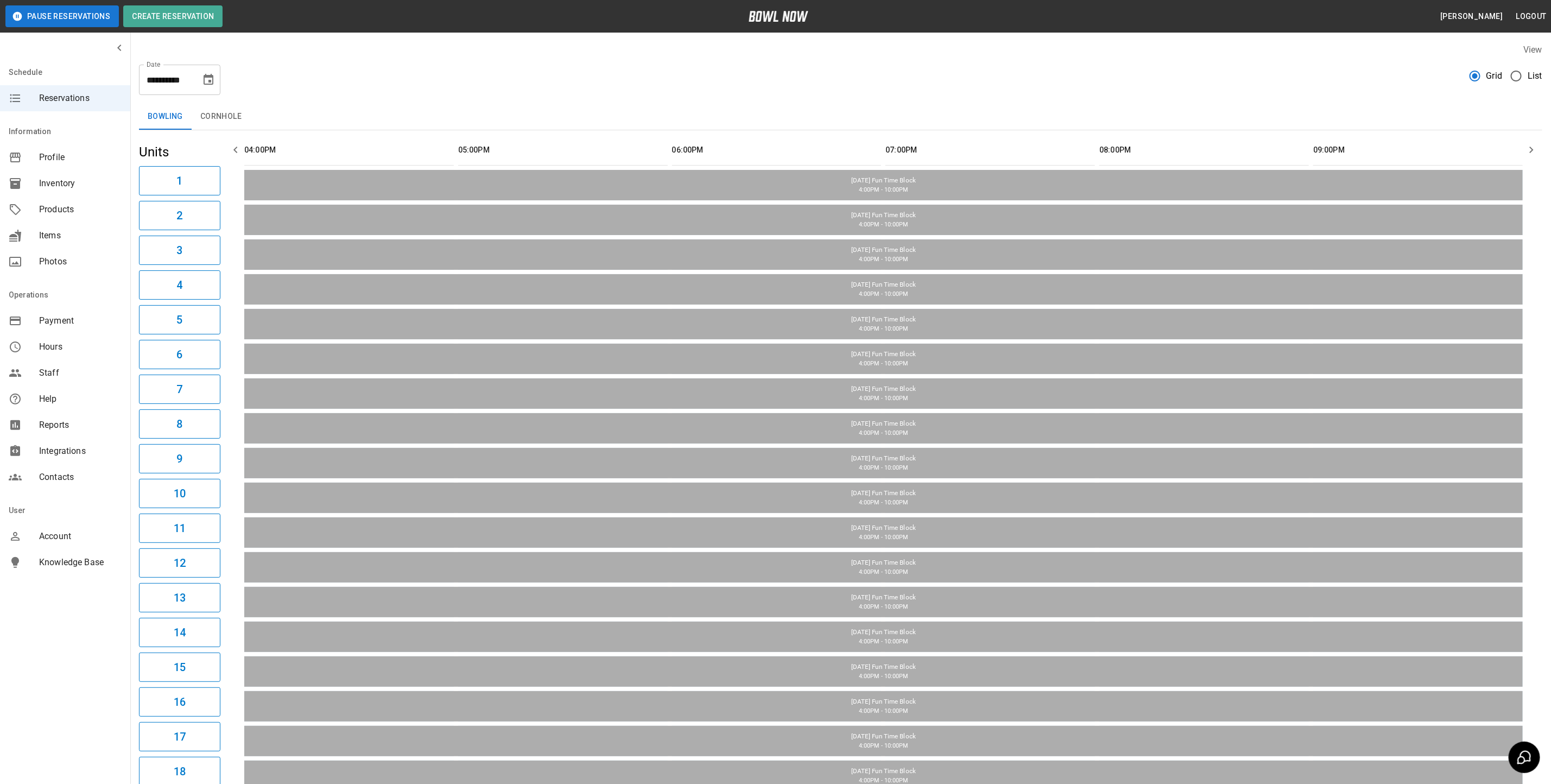
scroll to position [0, 0]
click at [214, 75] on icon "Choose date, selected date is Sep 15, 2025" at bounding box center [208, 79] width 13 height 13
click at [100, 197] on button "14" at bounding box center [101, 198] width 19 height 19
type input "**********"
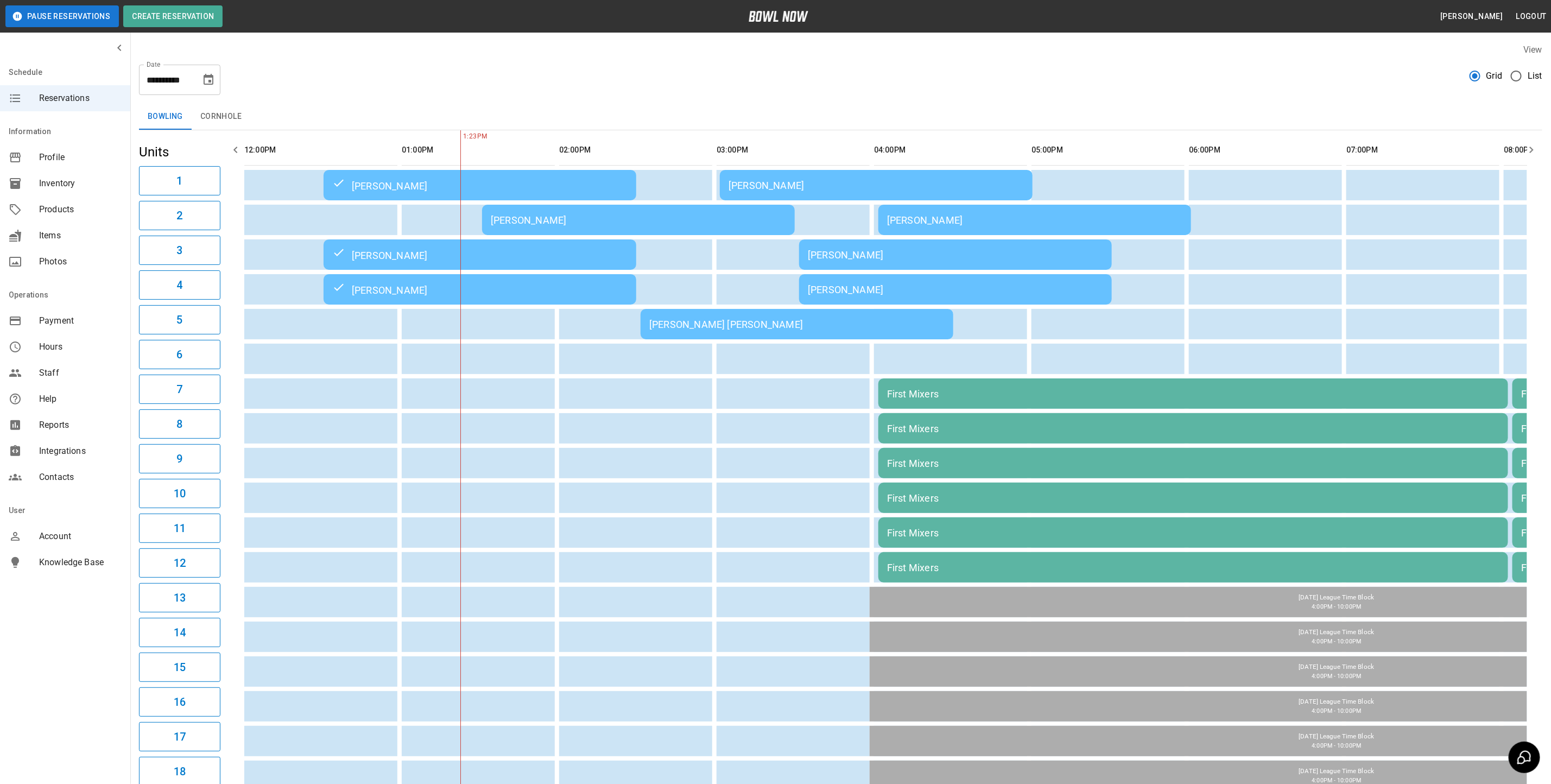
scroll to position [0, 157]
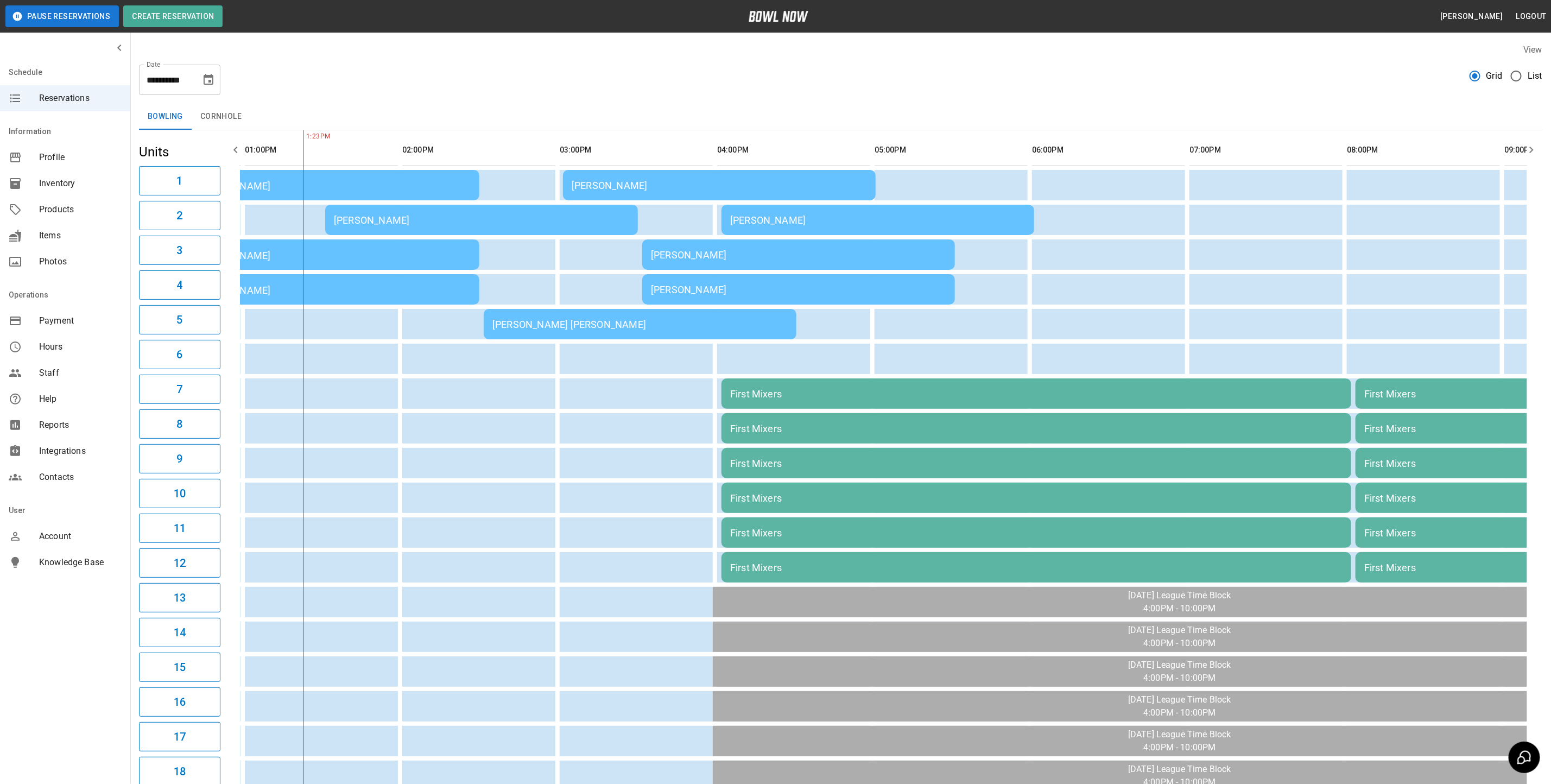
click at [510, 83] on div "**********" at bounding box center [841, 75] width 1403 height 39
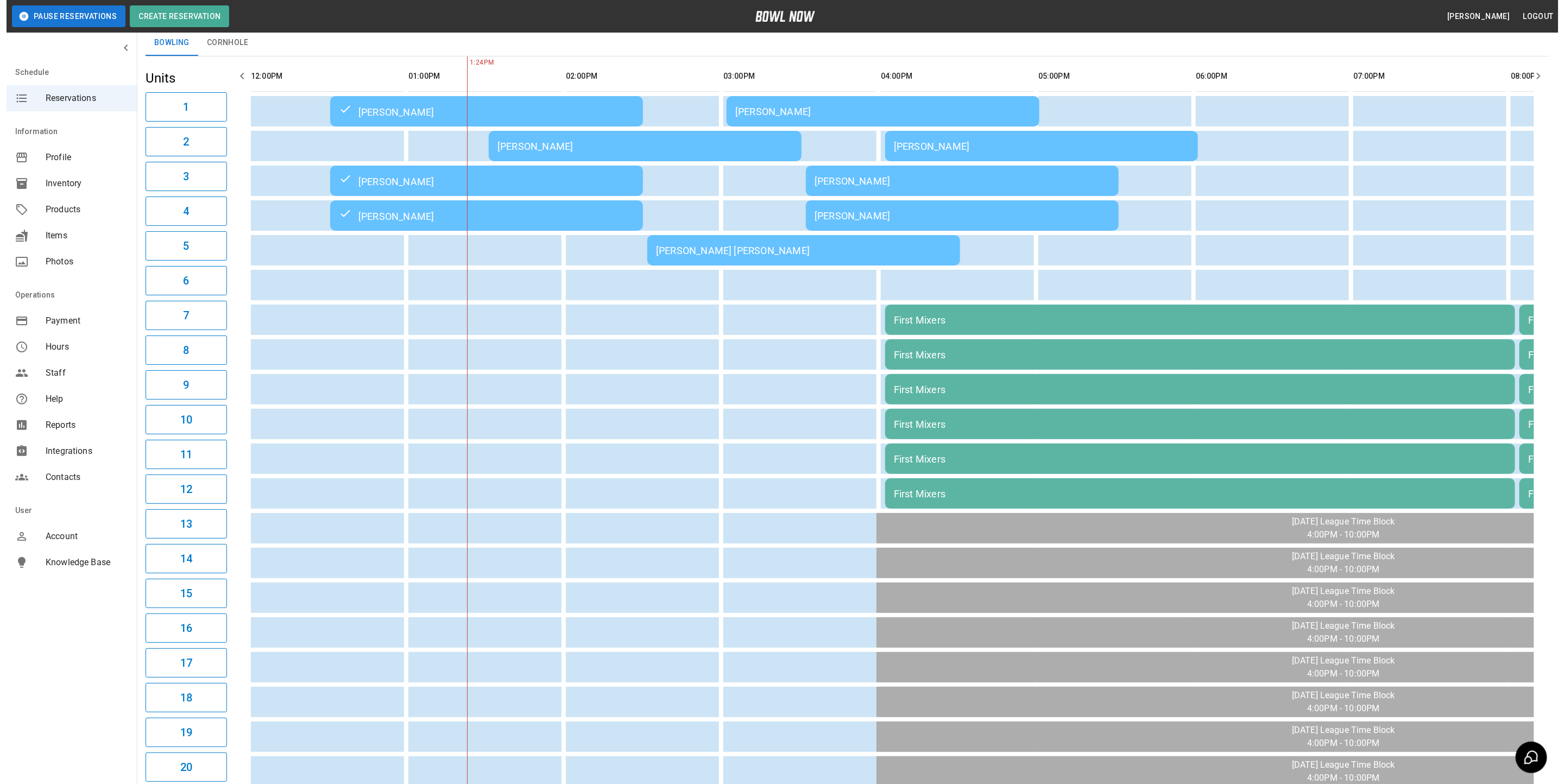
scroll to position [0, 0]
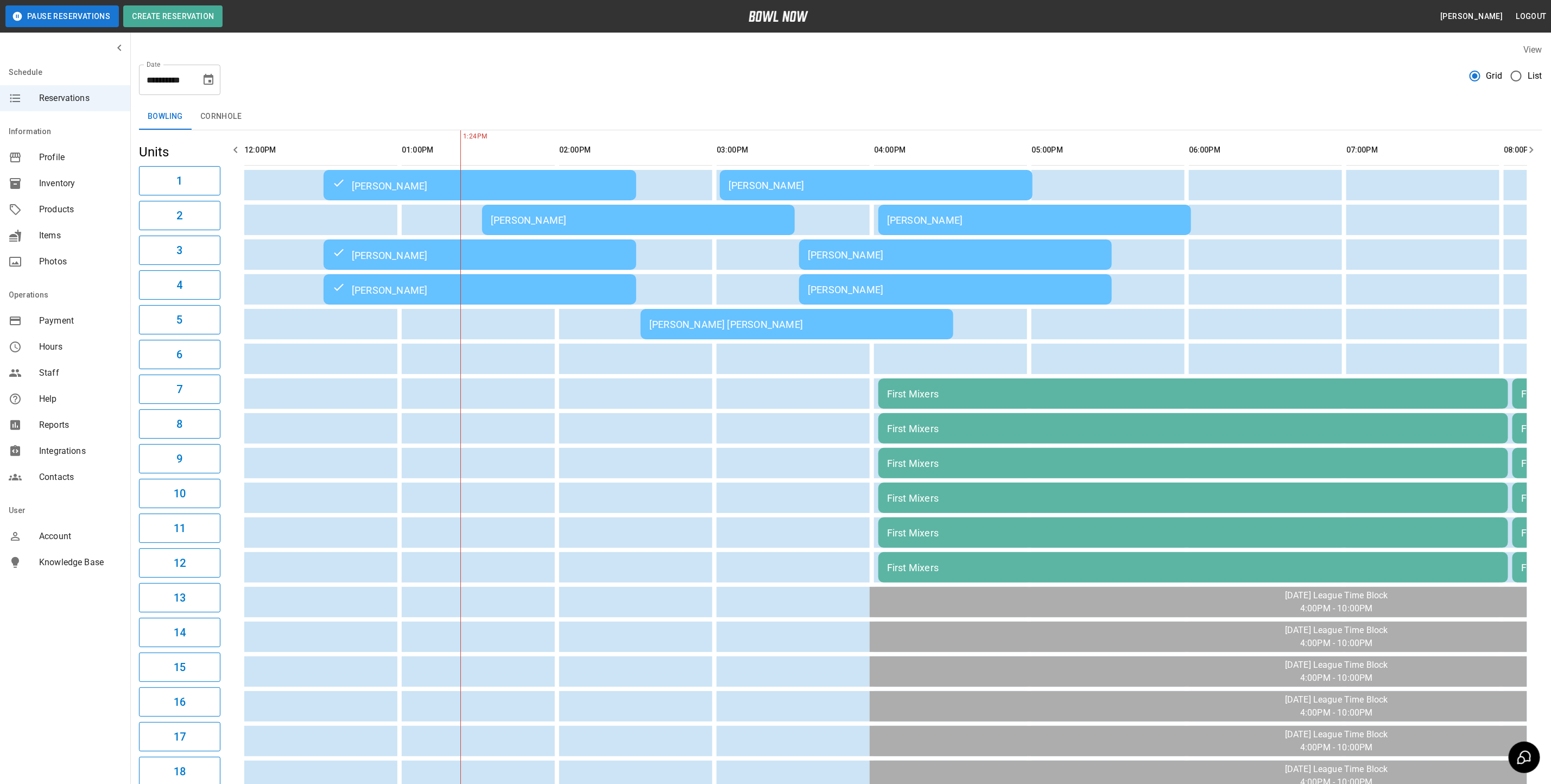
click at [566, 220] on div "[PERSON_NAME]" at bounding box center [639, 220] width 296 height 12
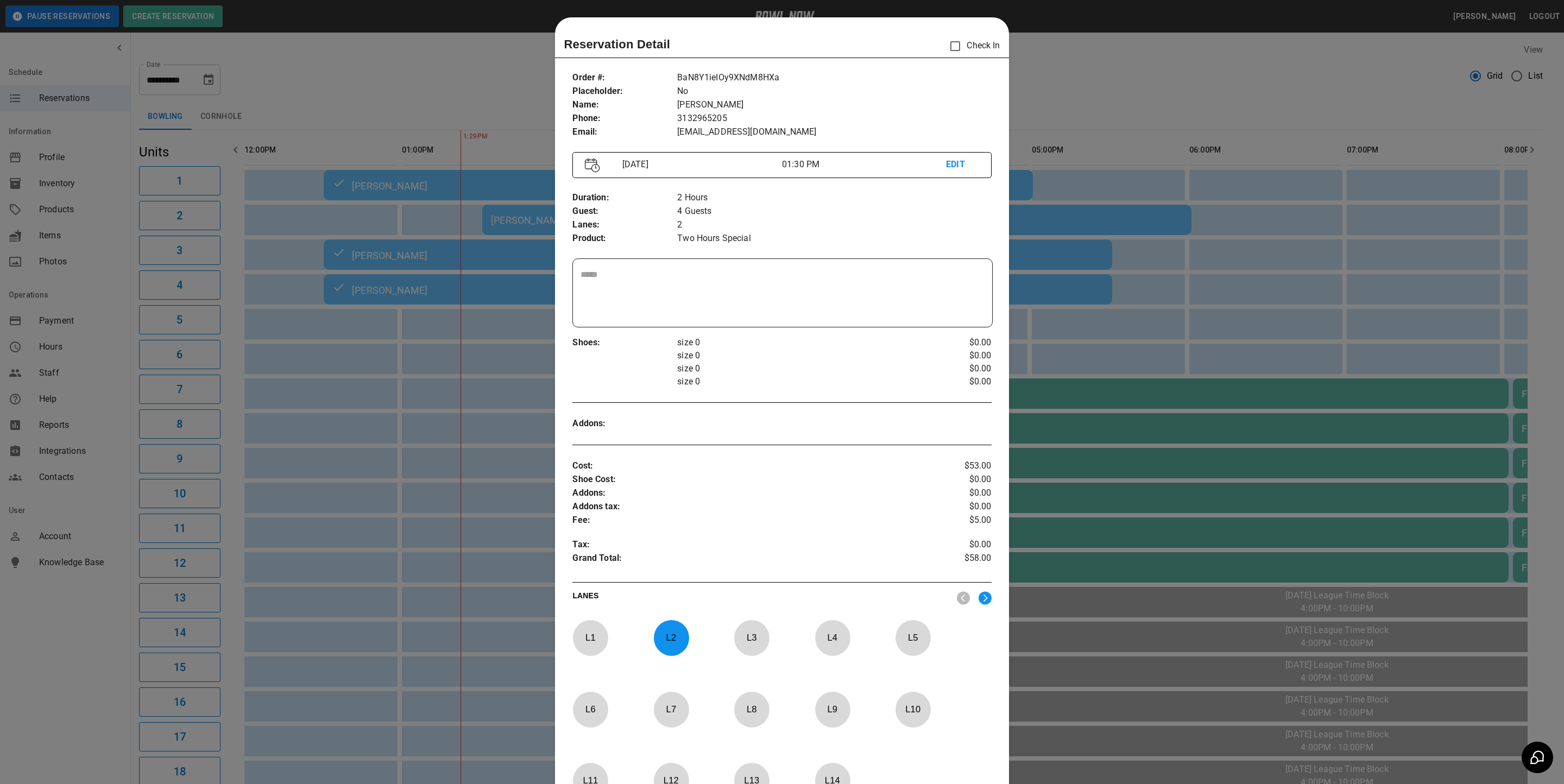
scroll to position [17, 0]
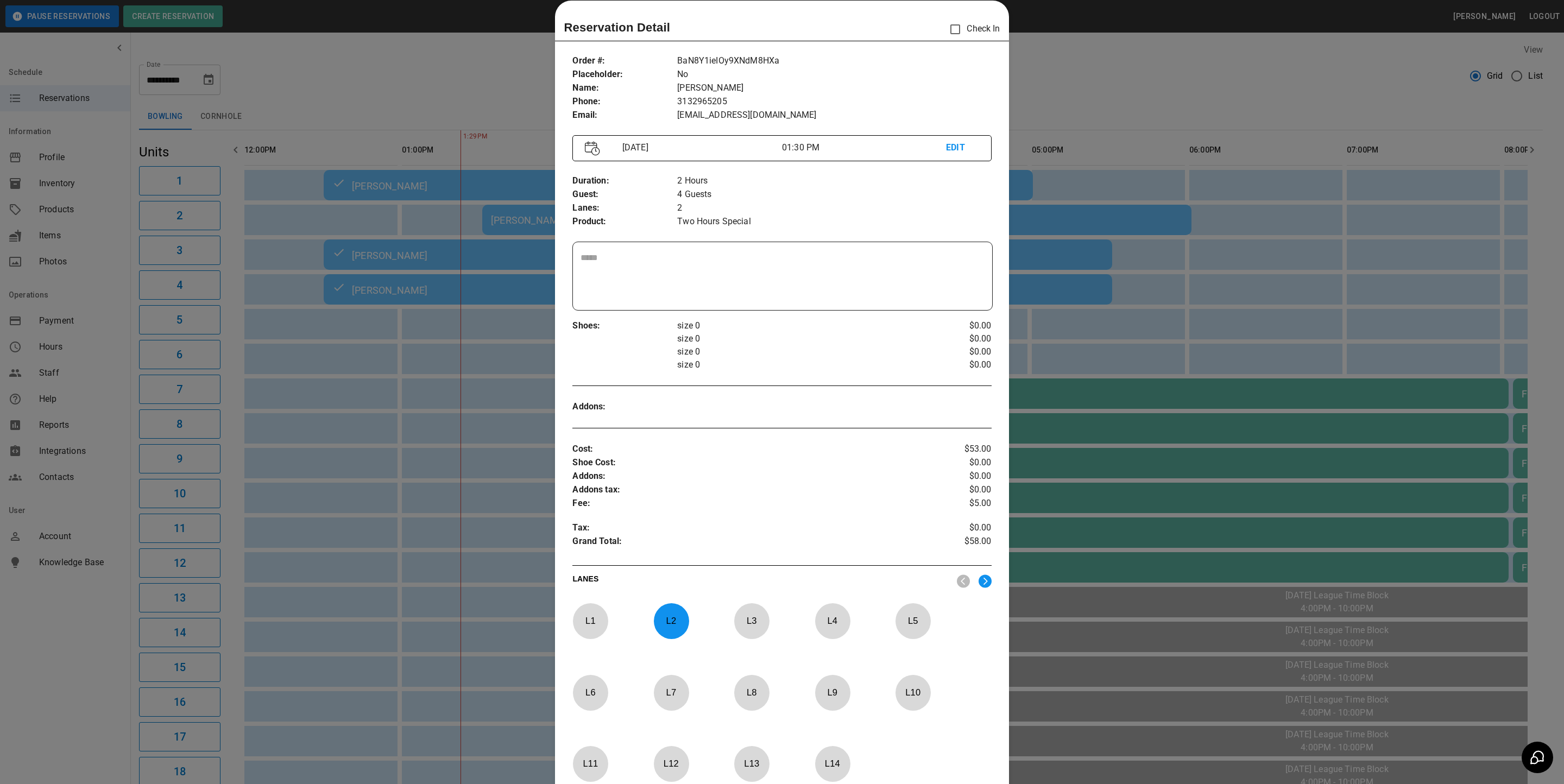
click at [1160, 119] on div at bounding box center [782, 392] width 1564 height 784
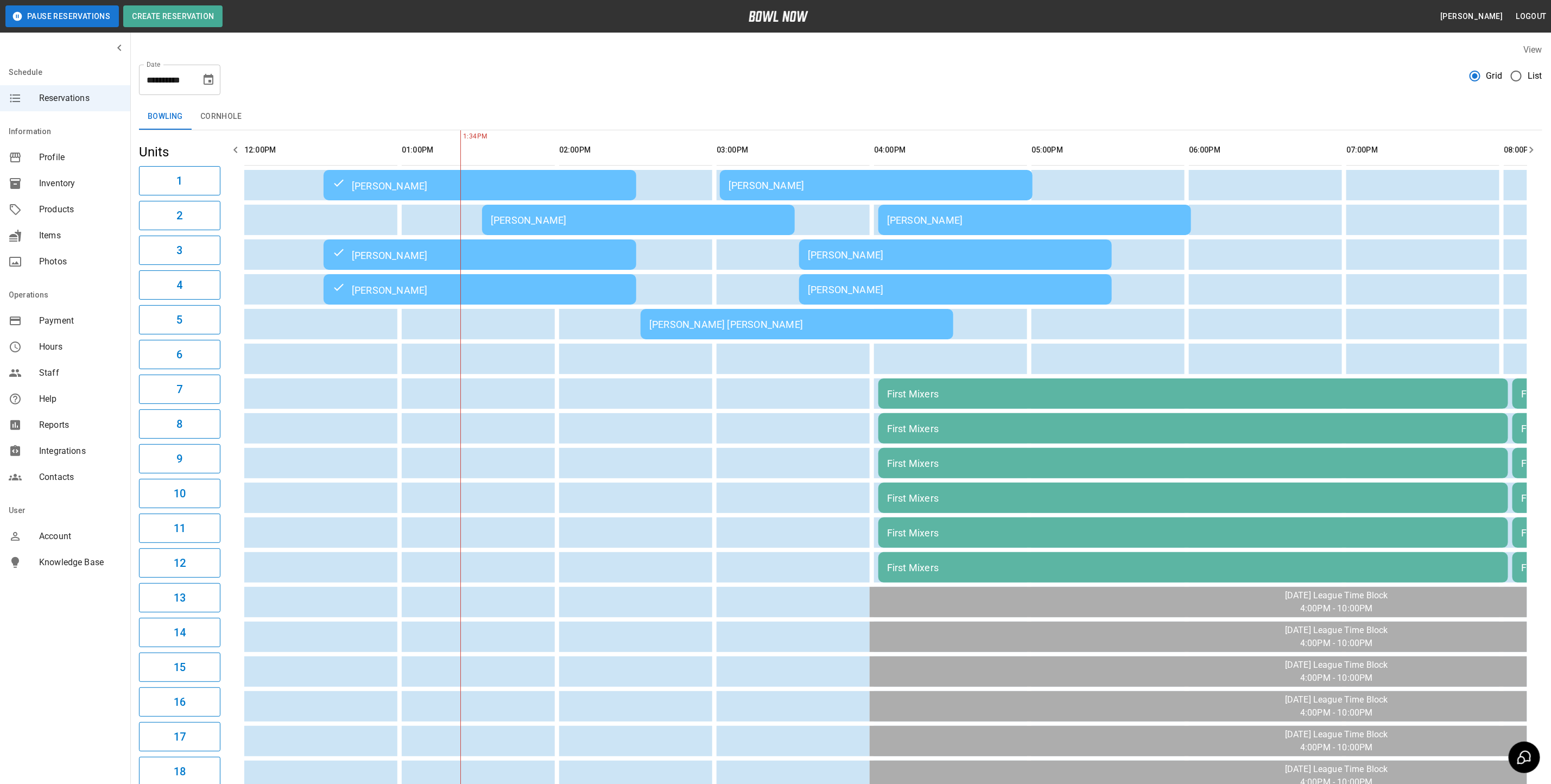
click at [668, 208] on td "[PERSON_NAME]" at bounding box center [638, 220] width 313 height 30
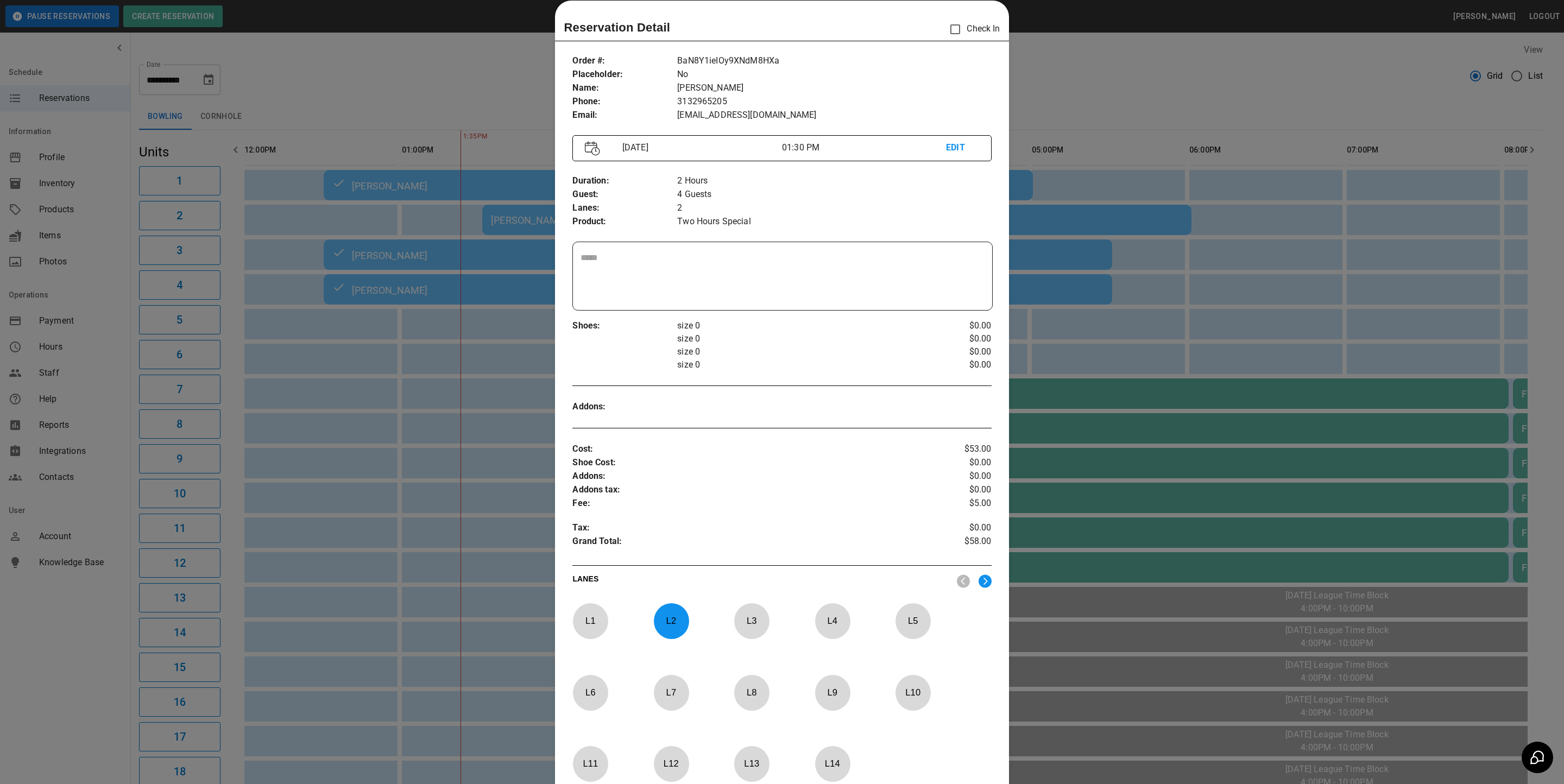
click at [1259, 141] on div at bounding box center [782, 392] width 1564 height 784
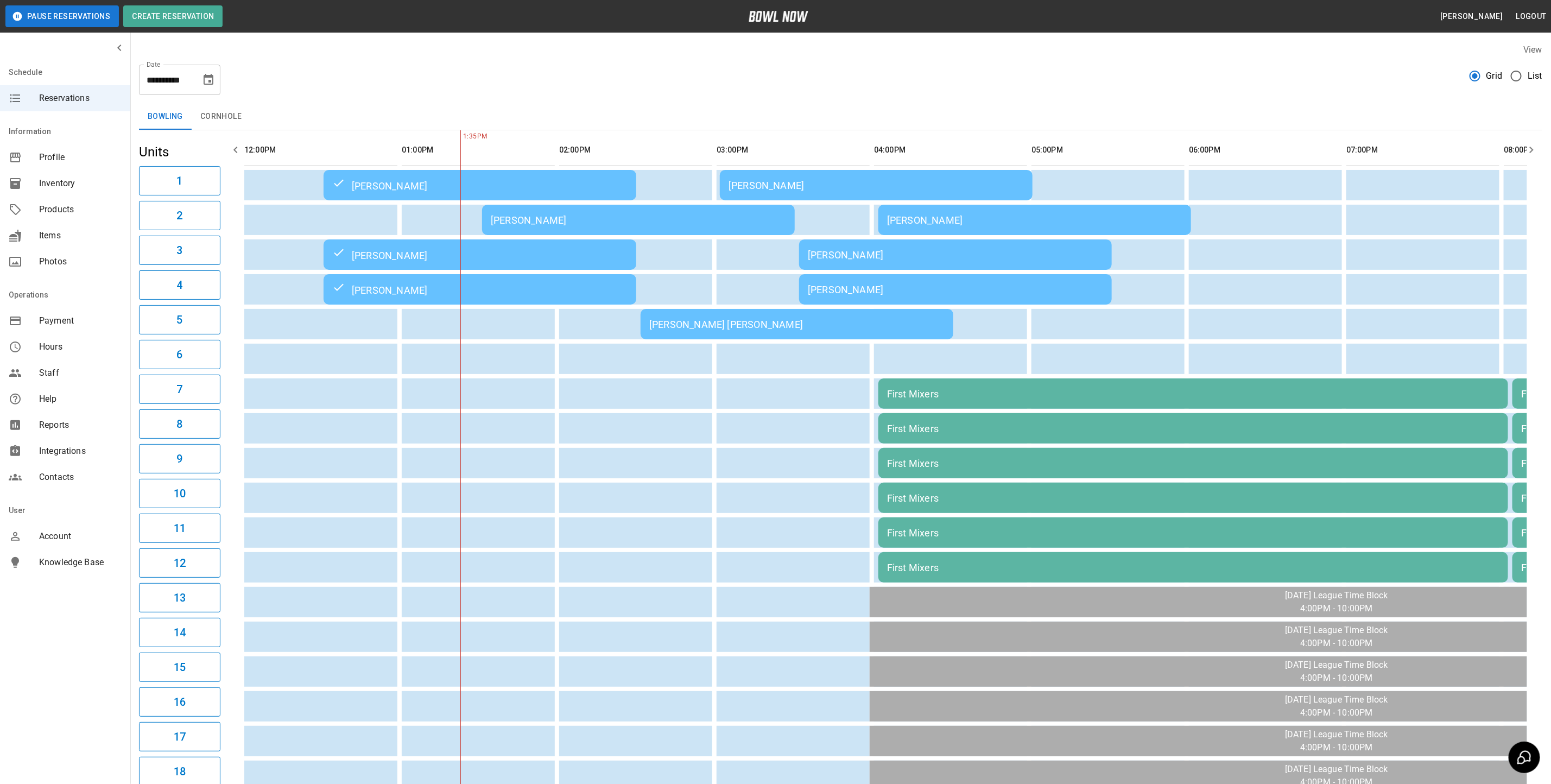
click at [532, 223] on div "[PERSON_NAME]" at bounding box center [639, 220] width 296 height 12
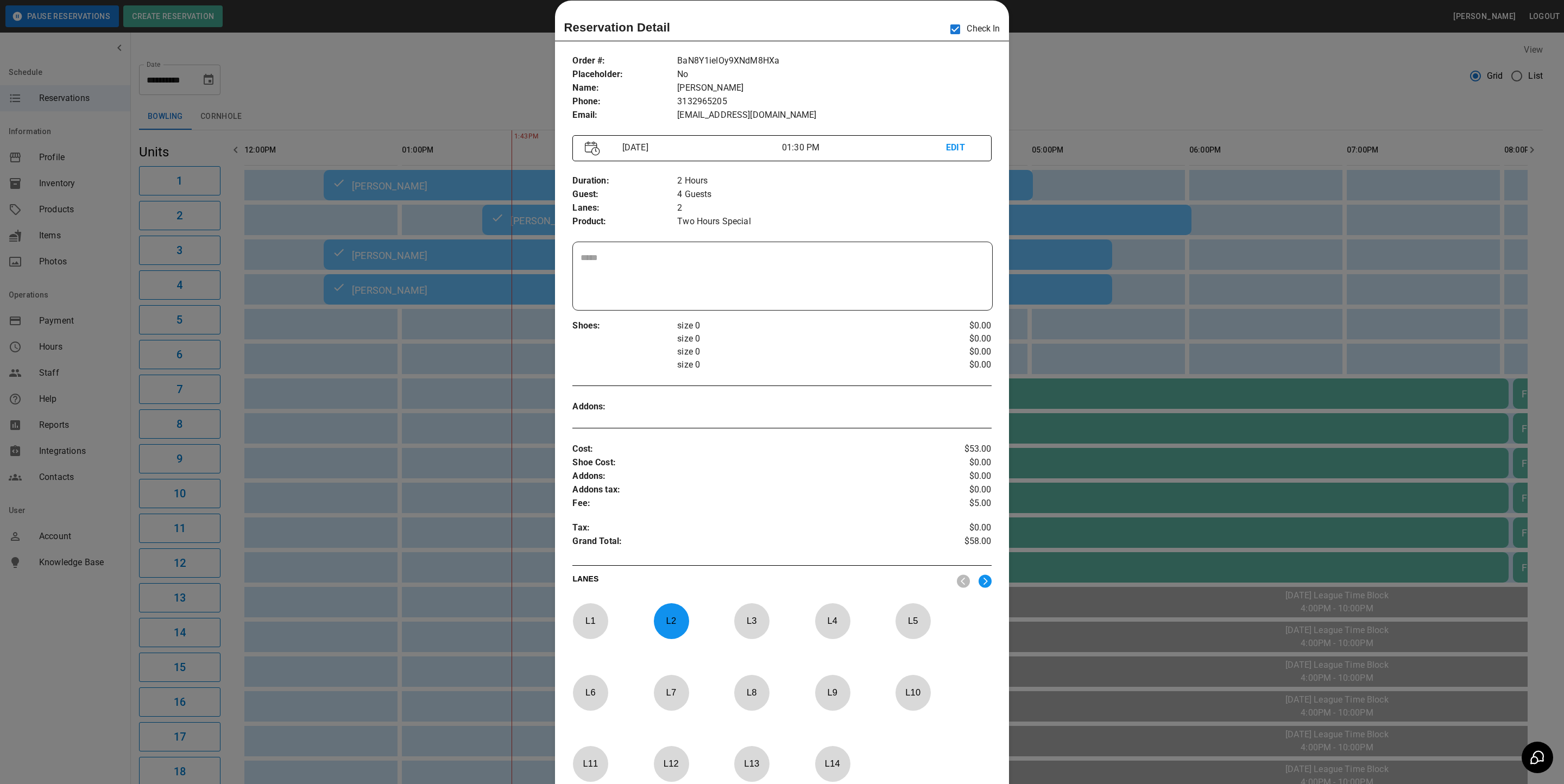
click at [1092, 79] on div at bounding box center [782, 392] width 1564 height 784
